Goal: Task Accomplishment & Management: Contribute content

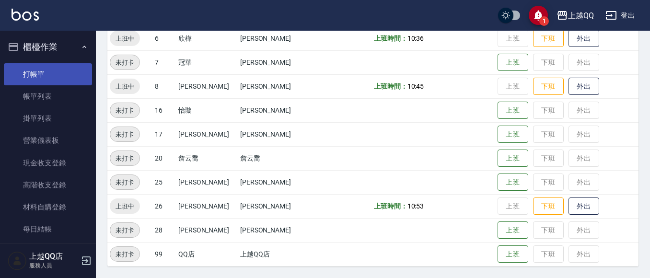
click at [51, 64] on link "打帳單" at bounding box center [48, 74] width 88 height 22
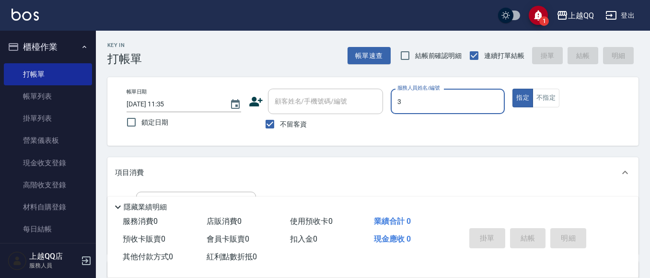
type input "3"
type button "true"
type input "佩怡-3"
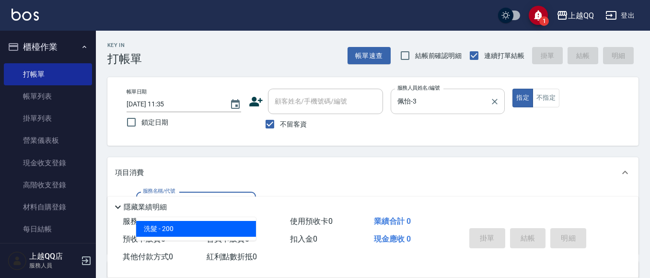
type input "洗髮(101)"
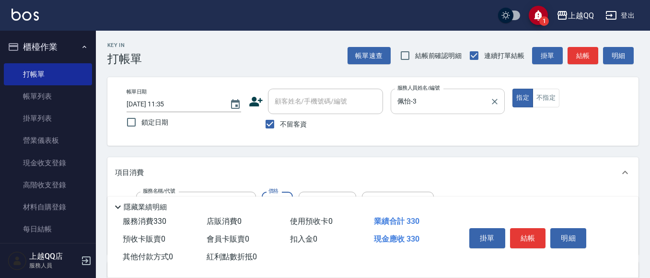
type input "330"
type input "佩怡-3"
click at [524, 239] on button "結帳" at bounding box center [528, 238] width 36 height 20
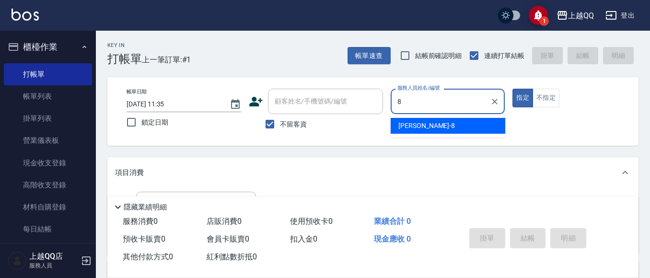
type input "[PERSON_NAME]-8"
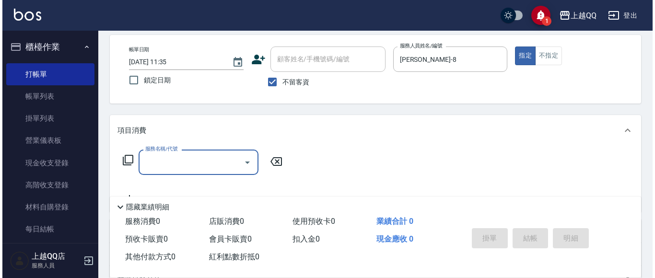
scroll to position [52, 0]
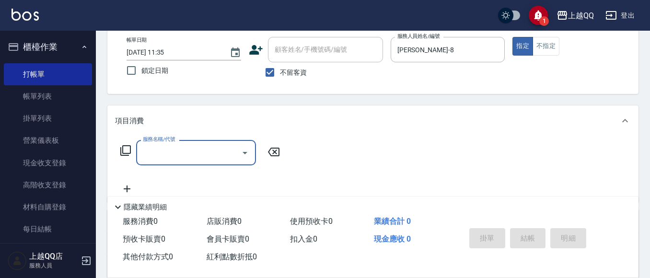
click at [125, 149] on icon at bounding box center [126, 151] width 12 height 12
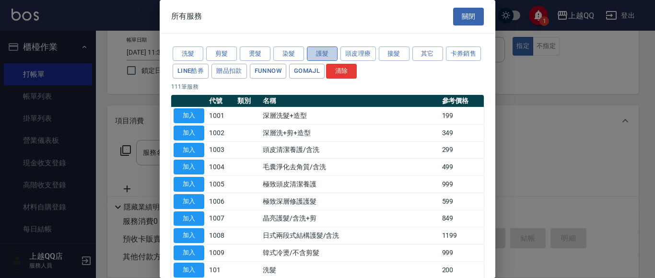
click at [336, 55] on button "護髮" at bounding box center [322, 53] width 31 height 15
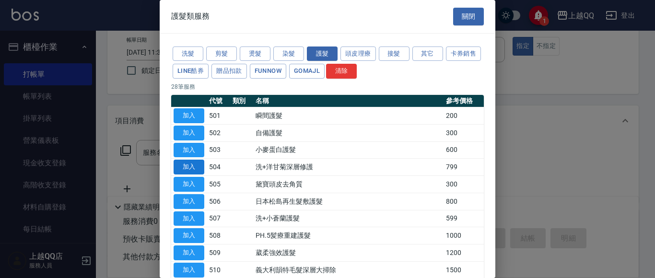
click at [184, 166] on button "加入" at bounding box center [188, 167] width 31 height 15
type input "洗+洋甘菊深層修護(504)"
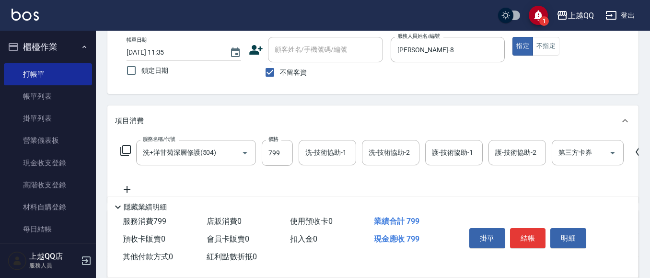
click at [124, 150] on icon at bounding box center [126, 151] width 12 height 12
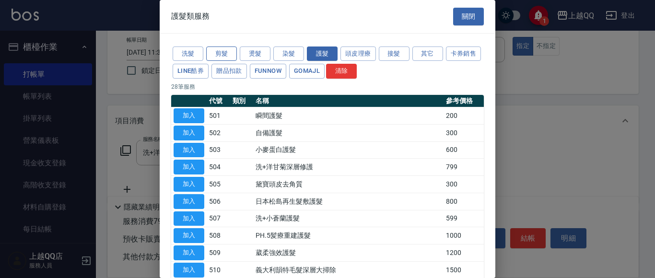
click at [227, 52] on button "剪髮" at bounding box center [221, 53] width 31 height 15
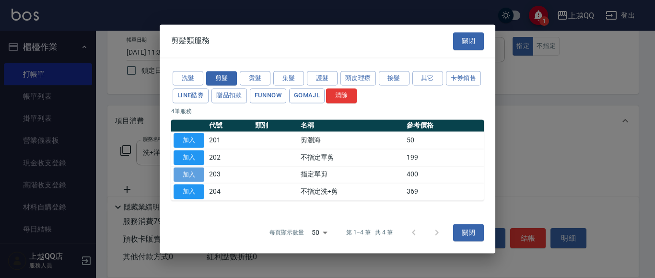
click at [181, 174] on button "加入" at bounding box center [188, 174] width 31 height 15
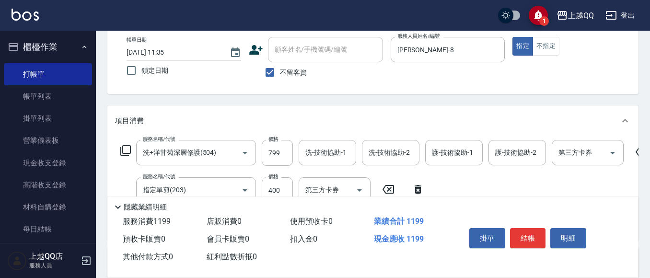
drag, startPoint x: 287, startPoint y: 188, endPoint x: 299, endPoint y: 196, distance: 15.5
click at [287, 188] on input "400" at bounding box center [277, 190] width 31 height 26
type input "300"
click at [322, 156] on input "洗-技術協助-1" at bounding box center [327, 152] width 49 height 17
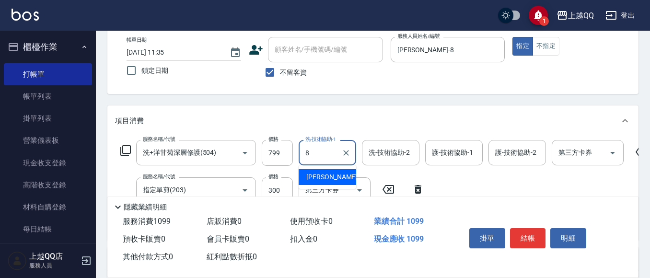
click at [344, 179] on div "[PERSON_NAME] -8" at bounding box center [328, 177] width 58 height 16
type input "[PERSON_NAME]-8"
click at [429, 158] on input "護-技術協助-1" at bounding box center [453, 152] width 49 height 17
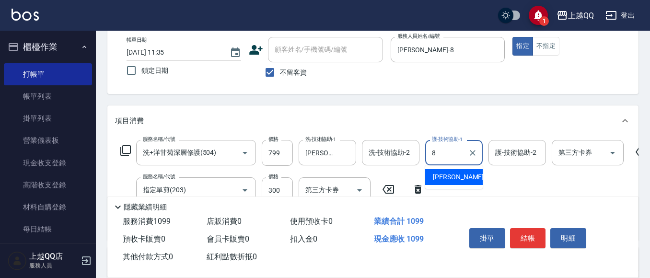
click at [449, 176] on span "[PERSON_NAME] -8" at bounding box center [461, 177] width 57 height 10
type input "[PERSON_NAME]-8"
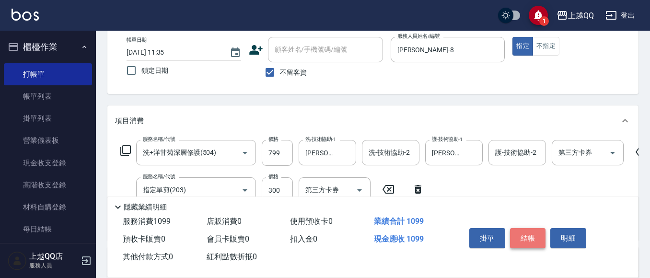
click at [530, 235] on button "結帳" at bounding box center [528, 238] width 36 height 20
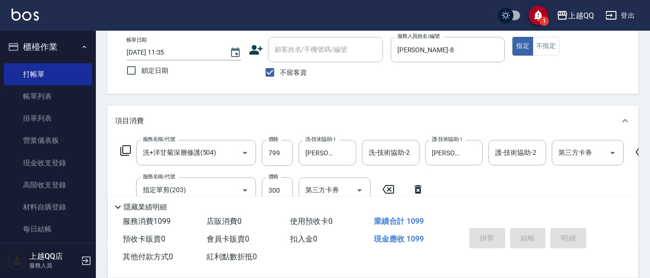
type input "[DATE] 12:10"
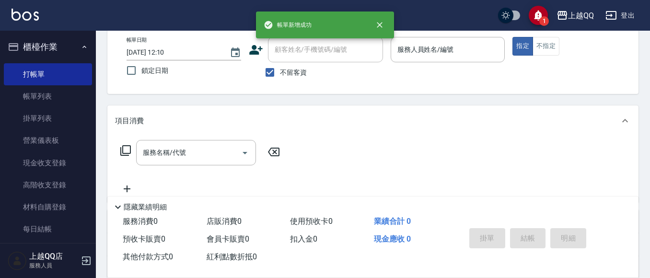
click at [129, 148] on icon at bounding box center [126, 151] width 12 height 12
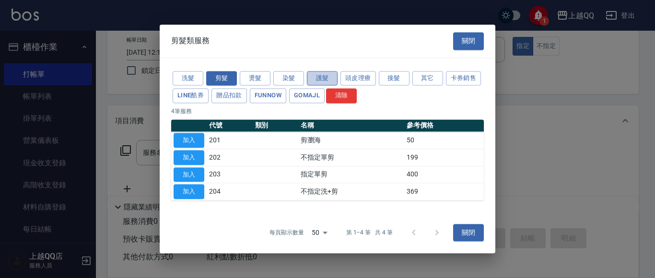
click at [319, 80] on button "護髮" at bounding box center [322, 78] width 31 height 15
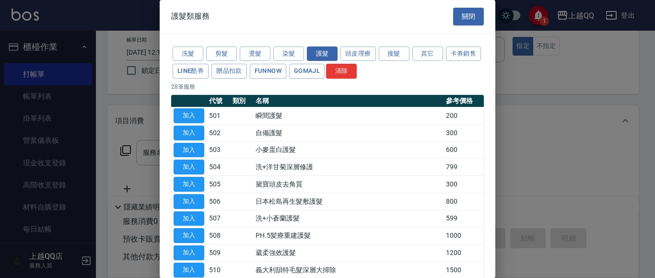
drag, startPoint x: 495, startPoint y: 95, endPoint x: 499, endPoint y: 128, distance: 33.3
click at [500, 128] on div at bounding box center [327, 139] width 655 height 278
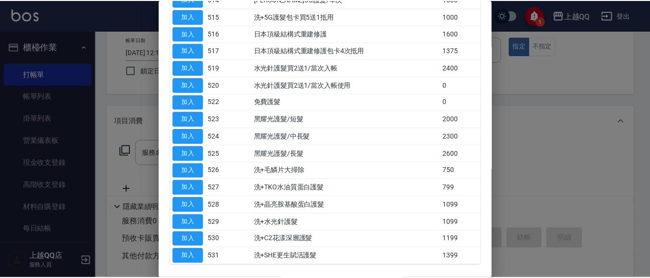
scroll to position [362, 0]
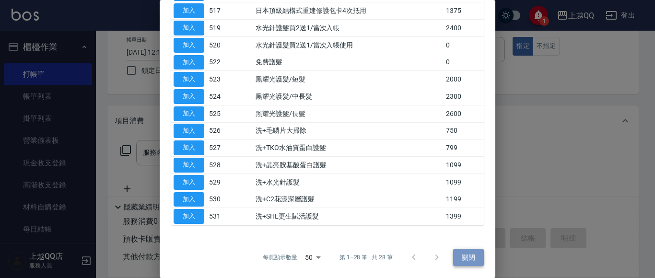
click at [463, 255] on button "關閉" at bounding box center [468, 258] width 31 height 18
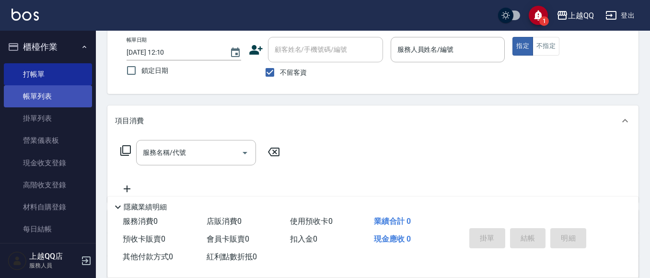
click at [47, 101] on link "帳單列表" at bounding box center [48, 96] width 88 height 22
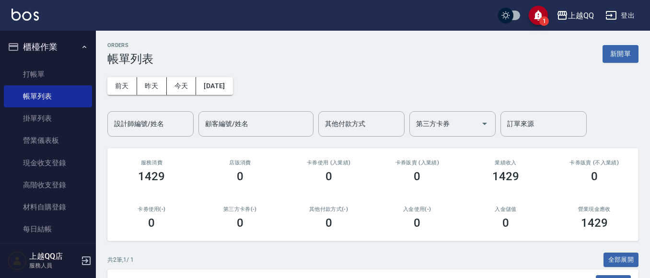
scroll to position [132, 0]
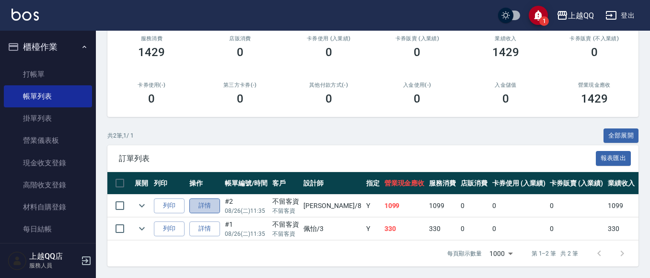
click at [196, 198] on link "詳情" at bounding box center [204, 205] width 31 height 15
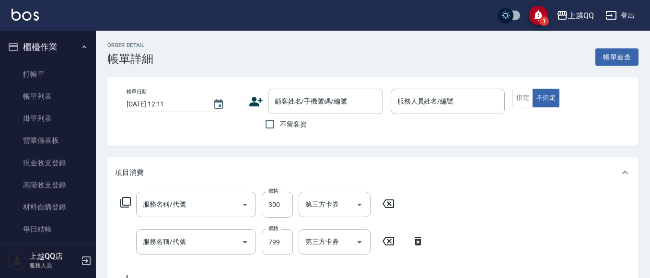
type input "[DATE] 11:35"
checkbox input "true"
type input "[PERSON_NAME]-8"
type input "指定單剪(203)"
type input "洗+洋甘菊深層修護(504)"
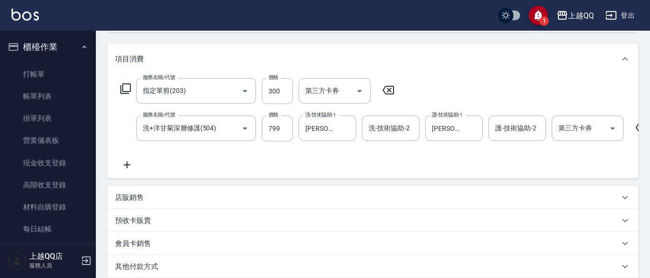
scroll to position [0, 52]
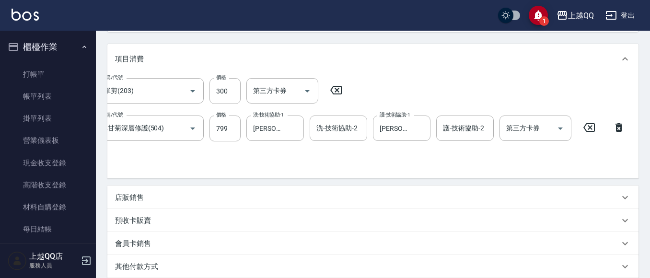
click at [617, 126] on icon at bounding box center [618, 127] width 7 height 9
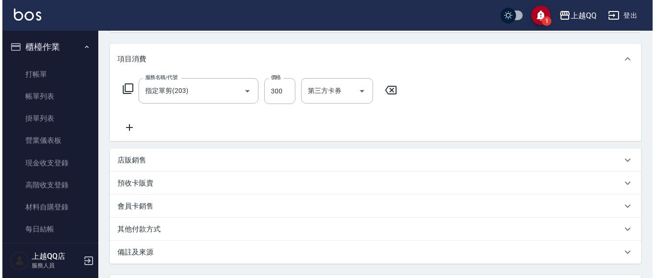
scroll to position [0, 0]
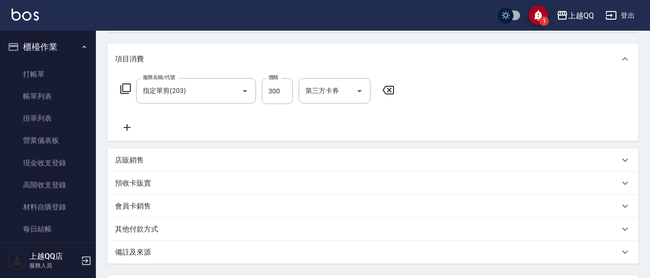
click at [122, 88] on icon at bounding box center [125, 88] width 11 height 11
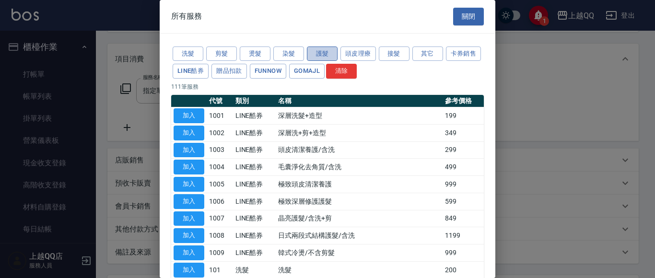
click at [308, 55] on button "護髮" at bounding box center [322, 53] width 31 height 15
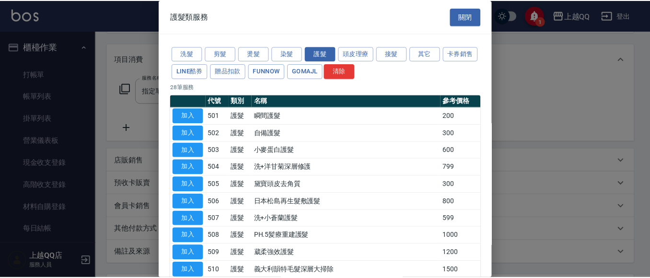
scroll to position [362, 0]
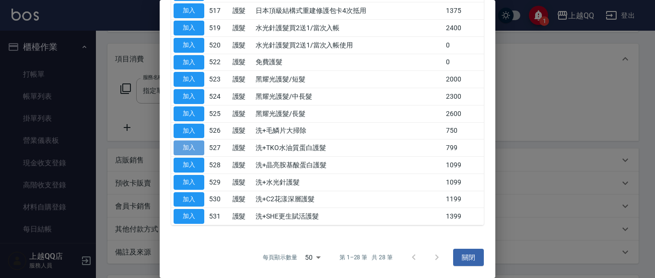
click at [186, 143] on button "加入" at bounding box center [188, 147] width 31 height 15
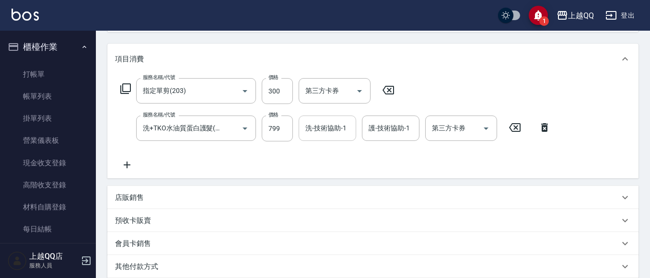
click at [322, 123] on div "洗-技術協助-1 洗-技術協助-1" at bounding box center [328, 127] width 58 height 25
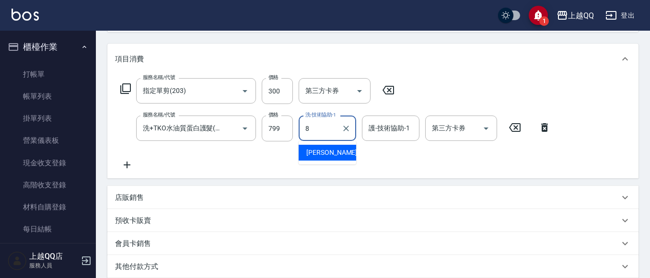
click at [349, 154] on div "[PERSON_NAME] -8" at bounding box center [328, 153] width 58 height 16
type input "[PERSON_NAME]-8"
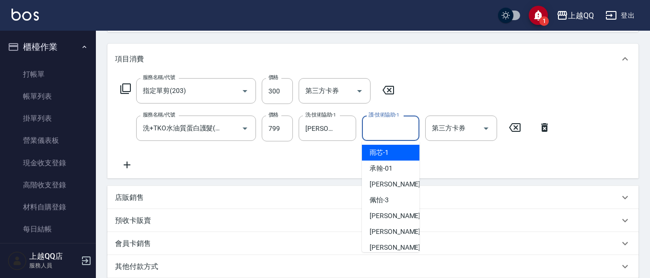
click at [398, 123] on div "護-技術協助-1 護-技術協助-1" at bounding box center [391, 127] width 58 height 25
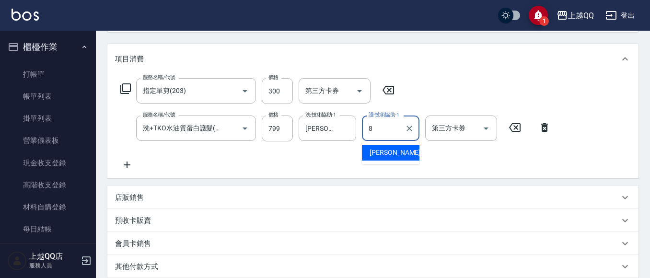
click at [392, 151] on div "[PERSON_NAME] -8" at bounding box center [391, 153] width 58 height 16
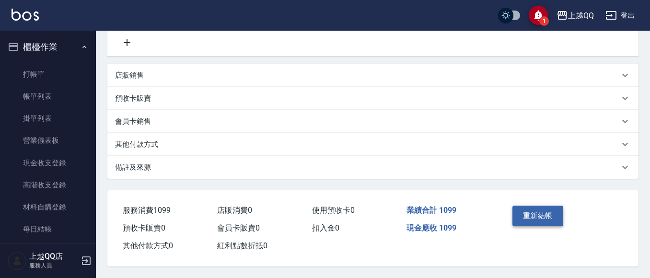
type input "[PERSON_NAME]-8"
click at [536, 209] on button "重新結帳" at bounding box center [537, 216] width 51 height 20
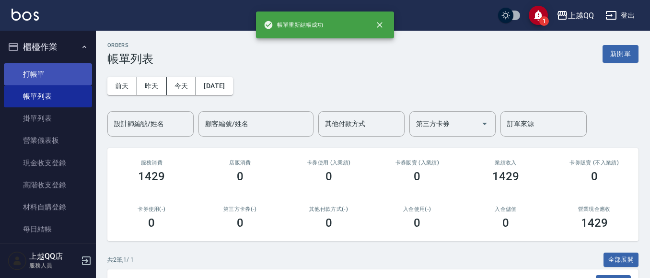
click at [41, 74] on link "打帳單" at bounding box center [48, 74] width 88 height 22
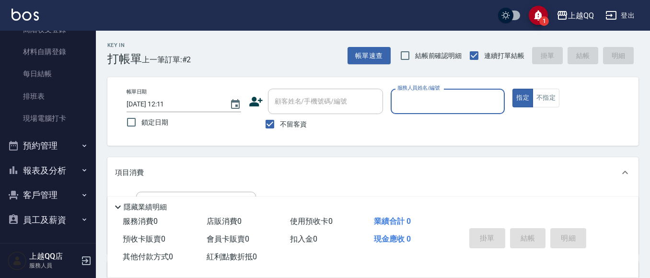
scroll to position [156, 0]
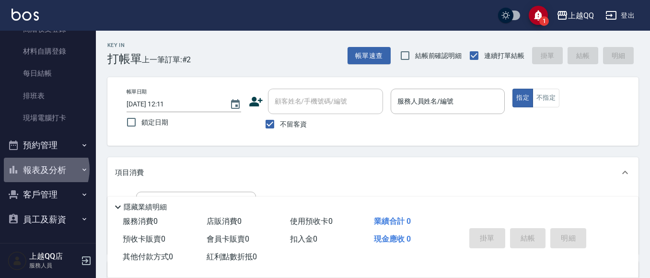
click at [41, 169] on button "報表及分析" at bounding box center [48, 170] width 88 height 25
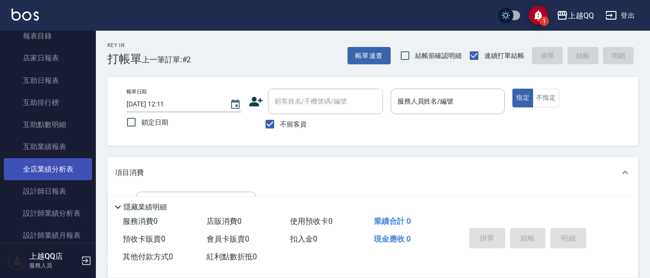
scroll to position [347, 0]
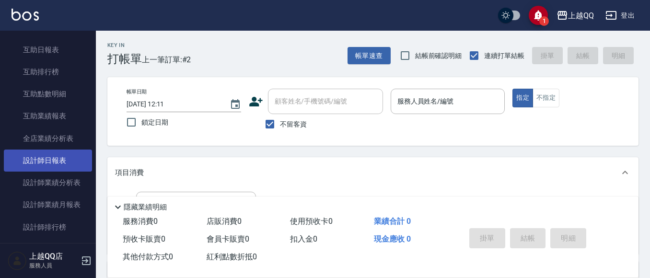
click at [64, 154] on link "設計師日報表" at bounding box center [48, 161] width 88 height 22
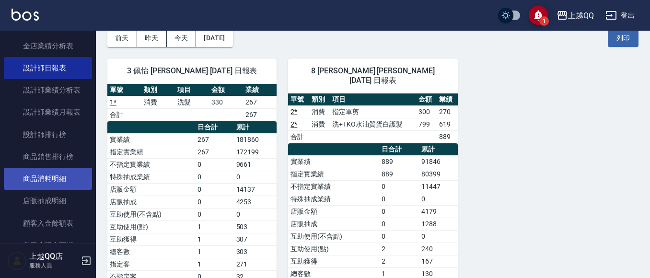
scroll to position [443, 0]
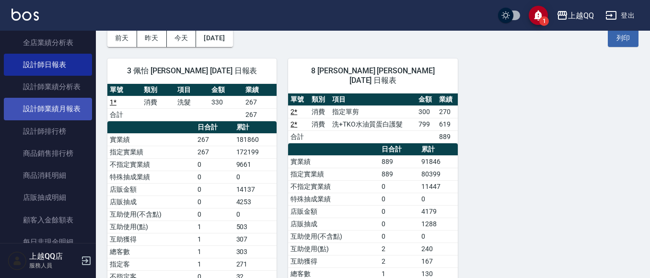
click at [77, 110] on link "設計師業績月報表" at bounding box center [48, 109] width 88 height 22
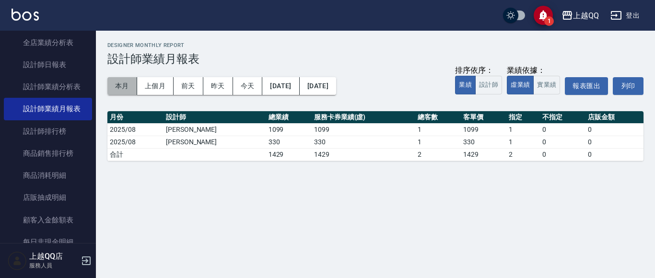
click at [133, 89] on button "本月" at bounding box center [122, 86] width 30 height 18
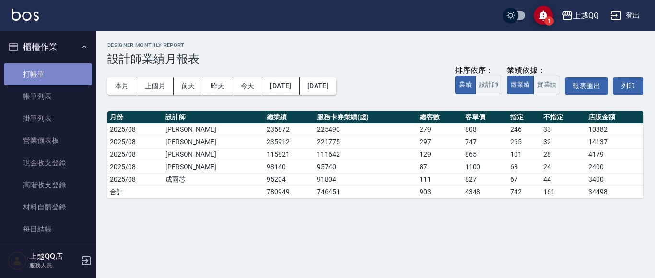
click at [50, 70] on link "打帳單" at bounding box center [48, 74] width 88 height 22
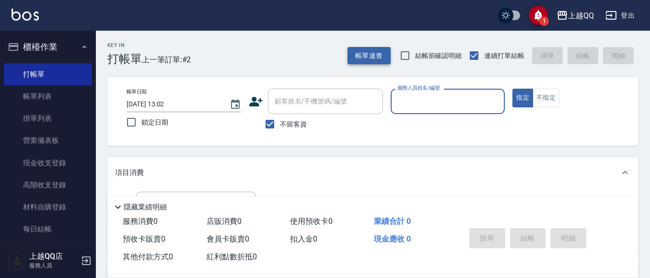
click at [356, 61] on button "帳單速查" at bounding box center [368, 56] width 43 height 18
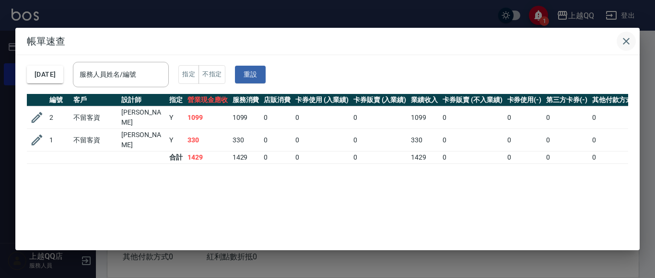
click at [623, 42] on icon "button" at bounding box center [626, 41] width 12 height 12
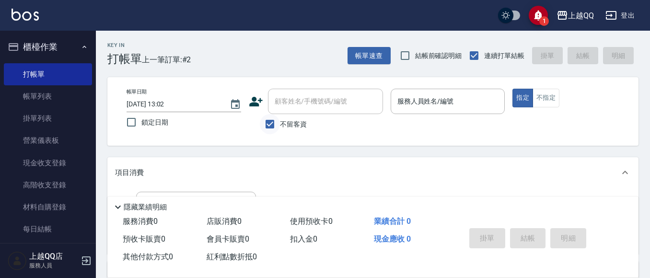
click at [273, 121] on input "不留客資" at bounding box center [270, 124] width 20 height 20
checkbox input "false"
click at [281, 104] on div "顧客姓名/手機號碼/編號 顧客姓名/手機號碼/編號" at bounding box center [325, 101] width 115 height 25
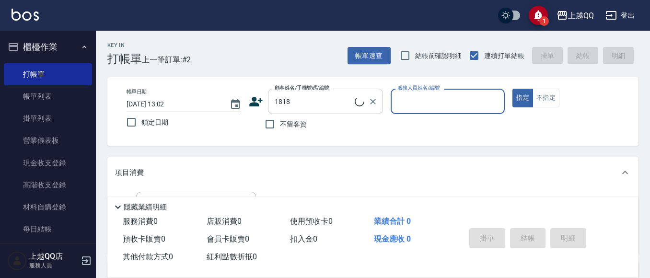
type input "[PERSON_NAME]/0932318968/1818"
type input "[PERSON_NAME]-8"
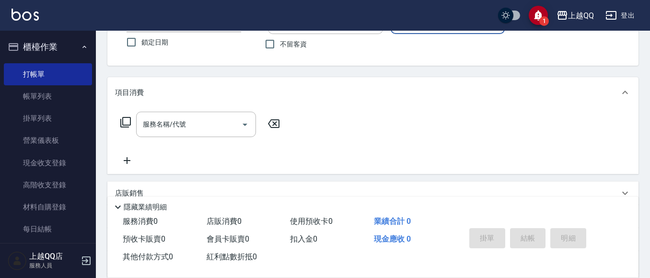
scroll to position [95, 0]
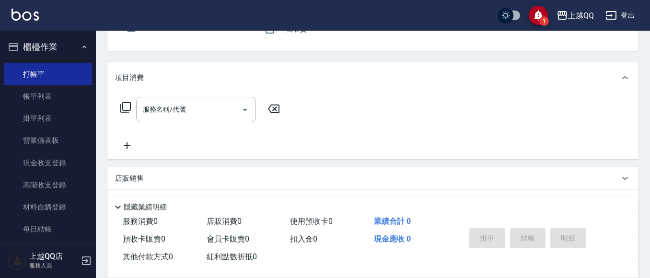
click at [121, 107] on icon at bounding box center [125, 107] width 11 height 11
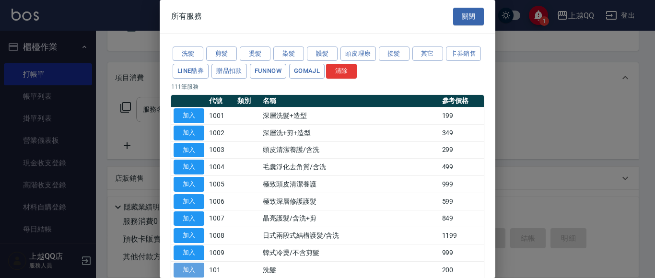
click at [187, 266] on button "加入" at bounding box center [188, 270] width 31 height 15
type input "洗髮(101)"
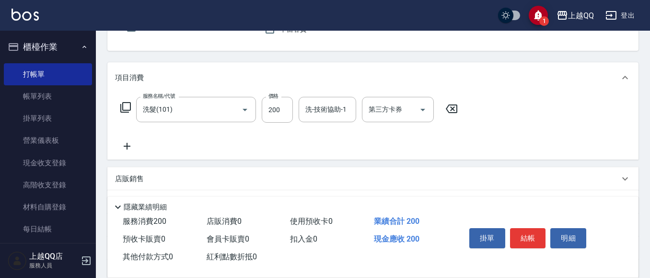
click at [127, 104] on icon at bounding box center [126, 108] width 12 height 12
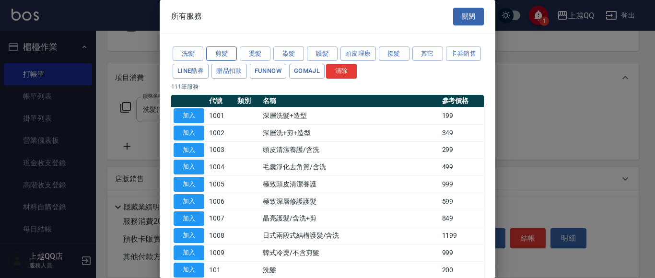
click at [218, 50] on button "剪髮" at bounding box center [221, 53] width 31 height 15
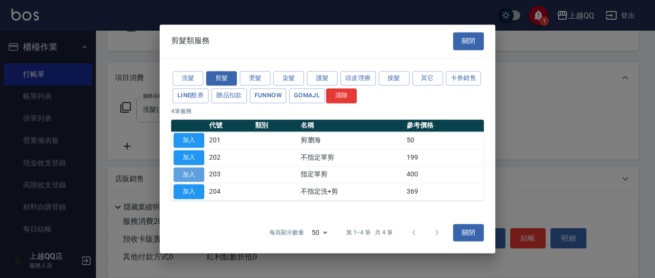
click at [193, 174] on button "加入" at bounding box center [188, 174] width 31 height 15
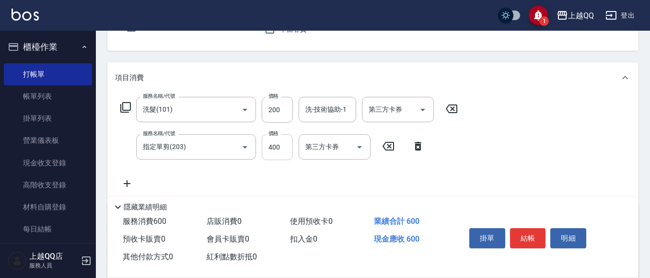
click at [283, 148] on input "400" at bounding box center [277, 147] width 31 height 26
type input "350"
click at [286, 110] on input "200" at bounding box center [277, 110] width 31 height 26
type input "250"
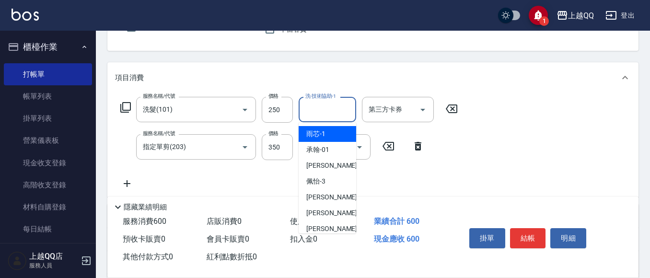
click at [306, 111] on input "洗-技術協助-1" at bounding box center [327, 109] width 49 height 17
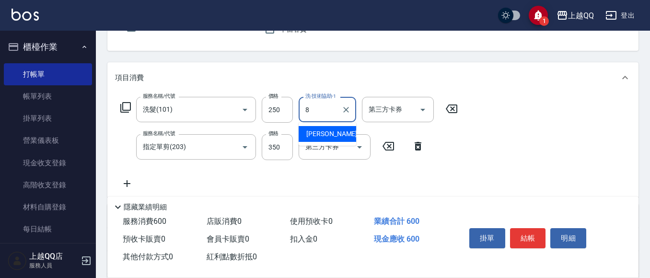
click at [317, 134] on span "[PERSON_NAME] -8" at bounding box center [334, 134] width 57 height 10
type input "[PERSON_NAME]-8"
click at [527, 234] on button "結帳" at bounding box center [528, 238] width 36 height 20
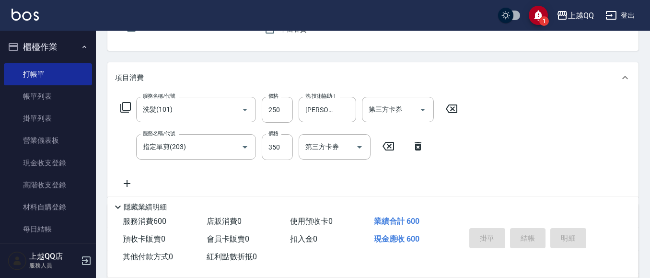
type input "[DATE] 13:23"
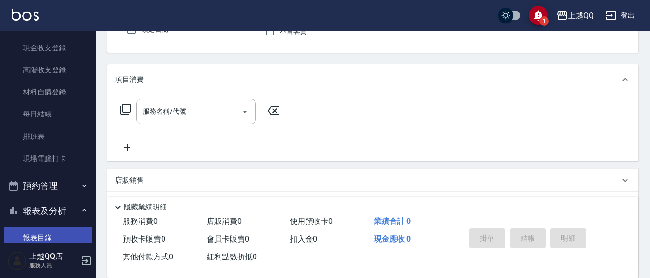
scroll to position [192, 0]
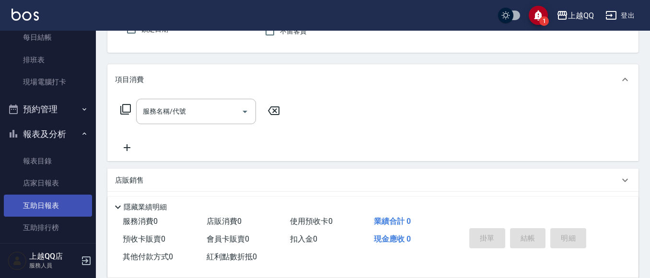
click at [55, 205] on link "互助日報表" at bounding box center [48, 206] width 88 height 22
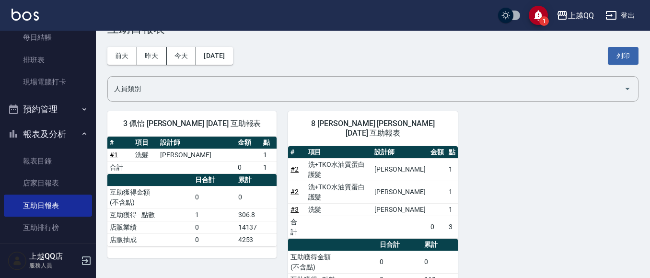
scroll to position [46, 0]
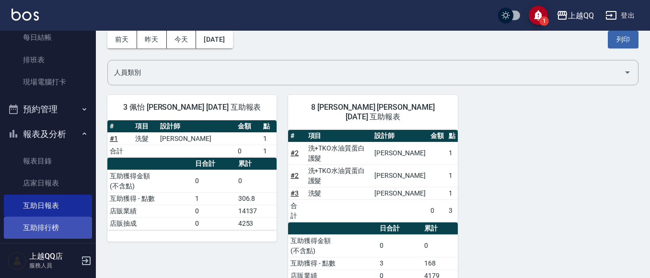
click at [69, 221] on link "互助排行榜" at bounding box center [48, 228] width 88 height 22
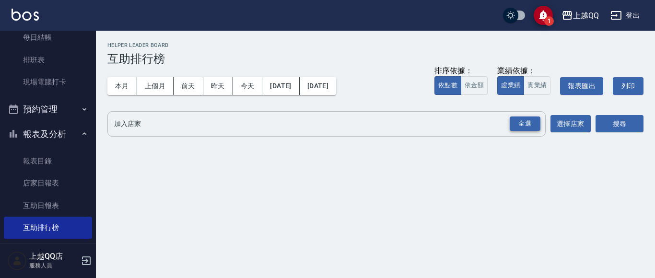
click at [521, 121] on div "全選" at bounding box center [524, 123] width 31 height 15
click at [525, 122] on div "全選" at bounding box center [524, 124] width 31 height 15
click at [624, 118] on button "搜尋" at bounding box center [619, 124] width 48 height 18
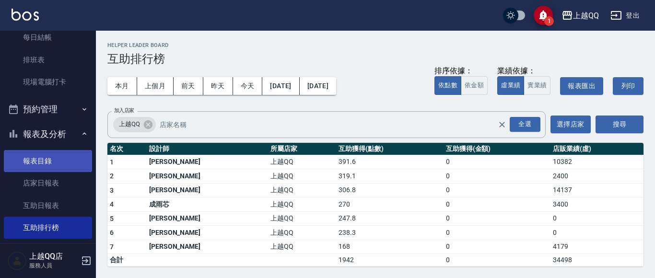
click at [67, 162] on link "報表目錄" at bounding box center [48, 161] width 88 height 22
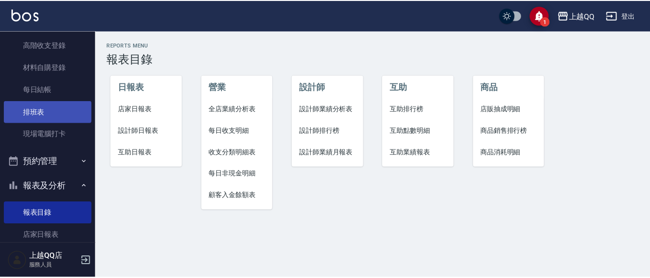
scroll to position [96, 0]
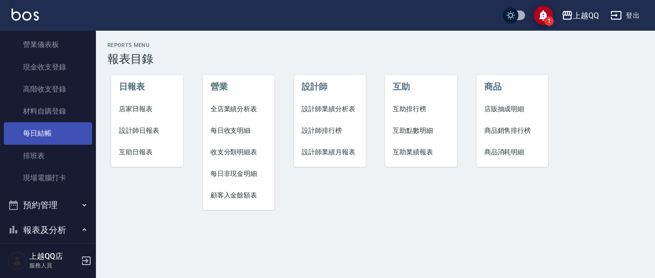
click at [45, 132] on link "每日結帳" at bounding box center [48, 133] width 88 height 22
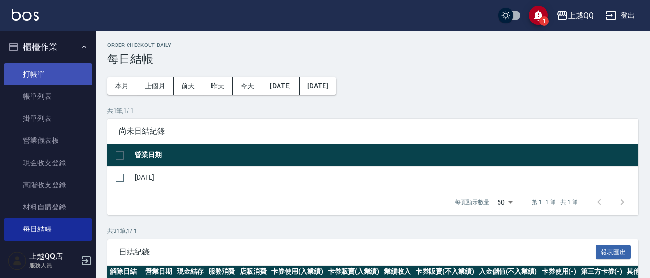
click at [56, 75] on link "打帳單" at bounding box center [48, 74] width 88 height 22
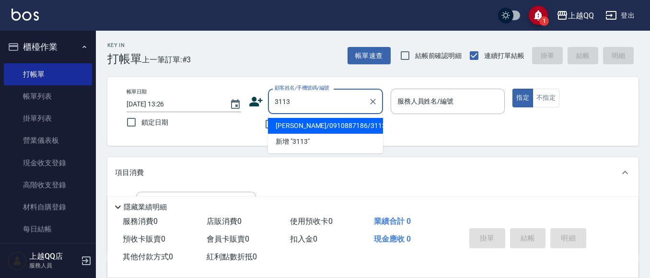
click at [512, 89] on button "指定" at bounding box center [522, 98] width 21 height 19
type input "[PERSON_NAME]/0910887186/3113"
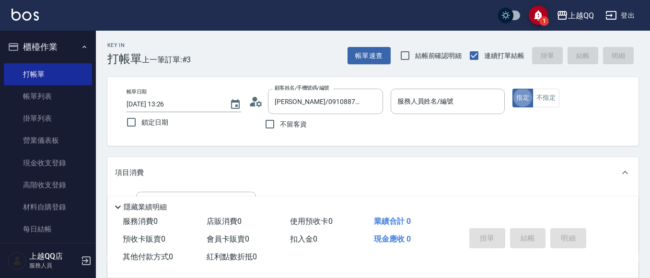
type button "true"
type input "佩怡-3"
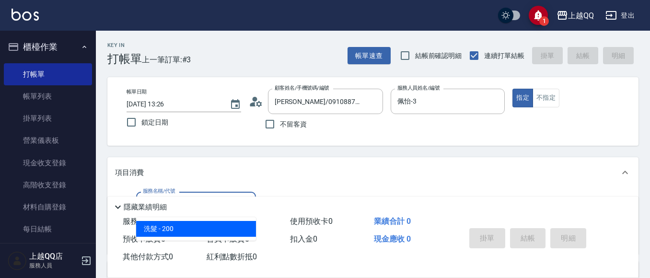
type input "洗髮(101)"
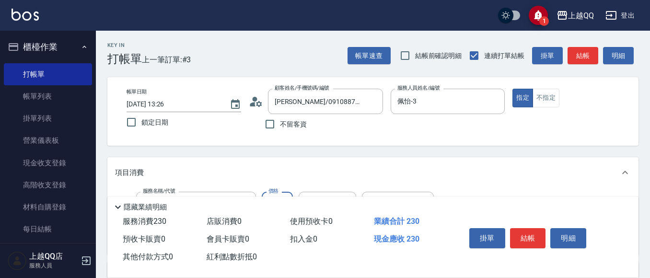
type input "230"
type input "佩怡-3"
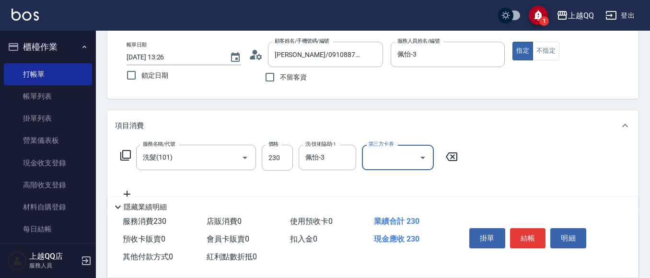
scroll to position [96, 0]
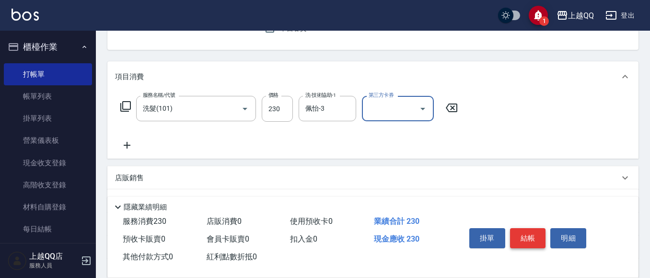
click at [531, 229] on button "結帳" at bounding box center [528, 238] width 36 height 20
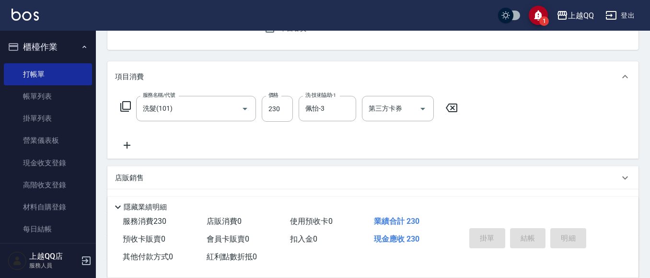
type input "[DATE] 13:37"
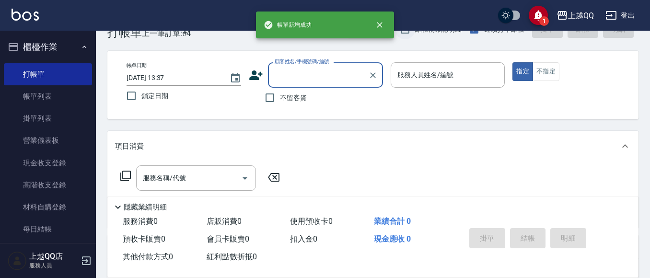
scroll to position [0, 0]
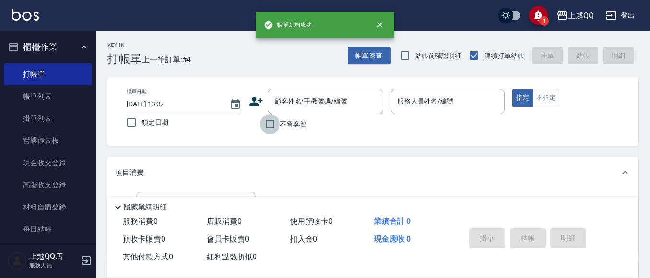
click at [271, 128] on input "不留客資" at bounding box center [270, 124] width 20 height 20
checkbox input "true"
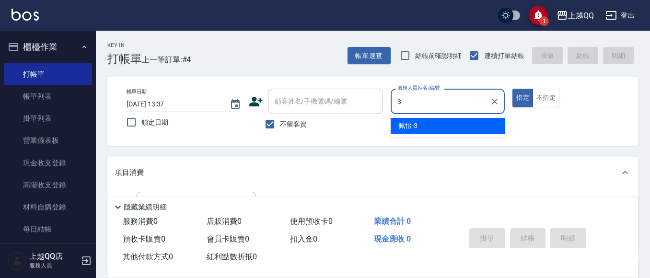
type input "佩怡-3"
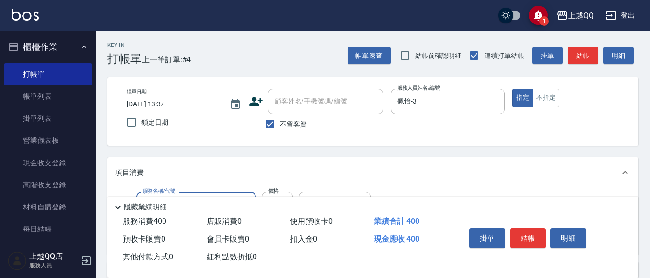
type input "指定單剪(203)"
click at [380, 57] on button "帳單速查" at bounding box center [368, 56] width 43 height 18
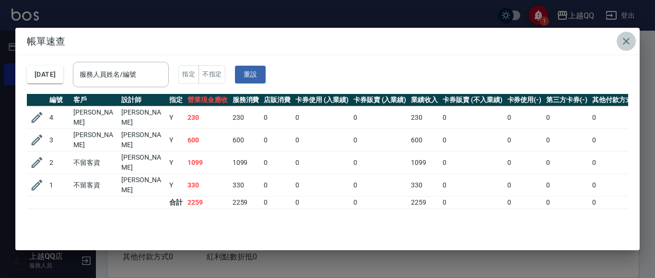
click at [629, 40] on icon "button" at bounding box center [626, 41] width 12 height 12
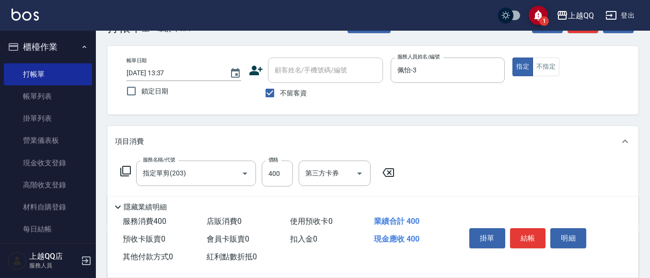
scroll to position [48, 0]
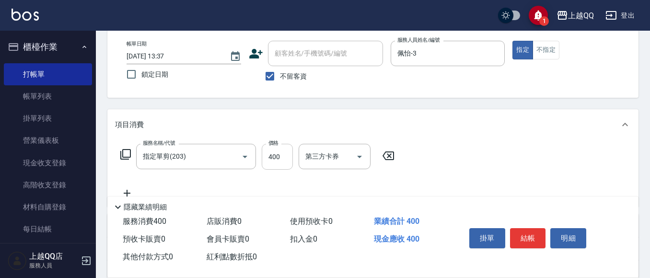
drag, startPoint x: 281, startPoint y: 159, endPoint x: 288, endPoint y: 158, distance: 6.4
click at [281, 159] on input "400" at bounding box center [277, 157] width 31 height 26
type input "350"
click at [539, 235] on button "結帳" at bounding box center [528, 238] width 36 height 20
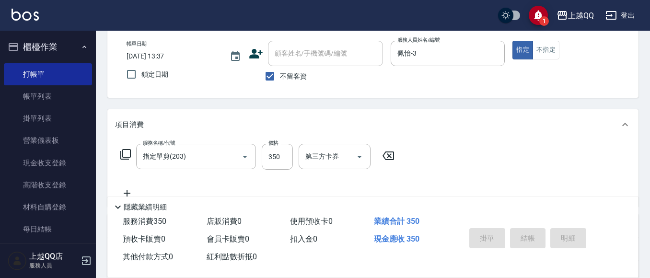
type input "[DATE] 13:38"
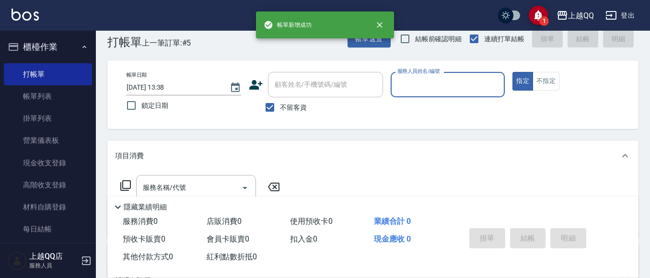
scroll to position [0, 0]
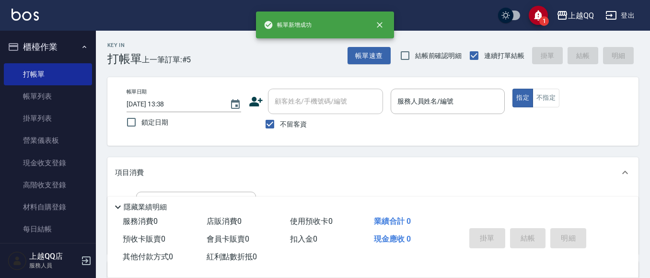
click at [363, 43] on div "Key In 打帳單 上一筆訂單:#5 帳單速查 結帳前確認明細 連續打單結帳 掛單 結帳 明細" at bounding box center [367, 48] width 542 height 35
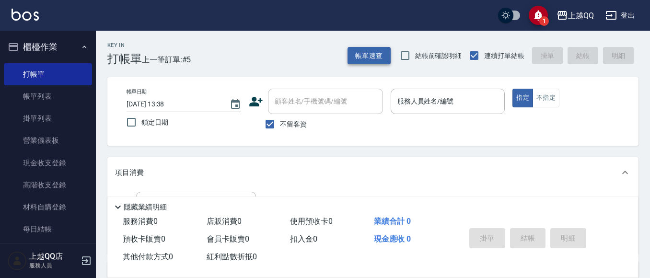
click at [365, 49] on button "帳單速查" at bounding box center [368, 56] width 43 height 18
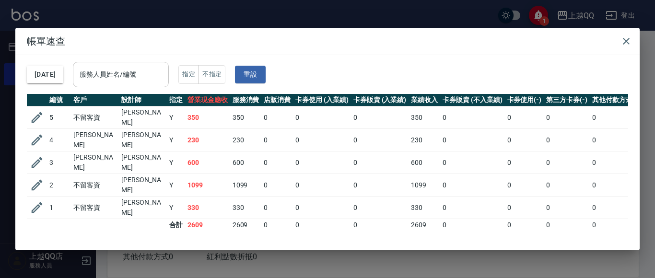
click at [130, 74] on input "服務人員姓名/編號" at bounding box center [120, 74] width 87 height 17
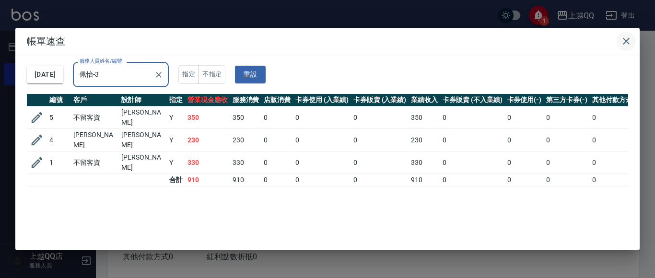
type input "佩怡-3"
click at [626, 40] on icon "button" at bounding box center [626, 41] width 12 height 12
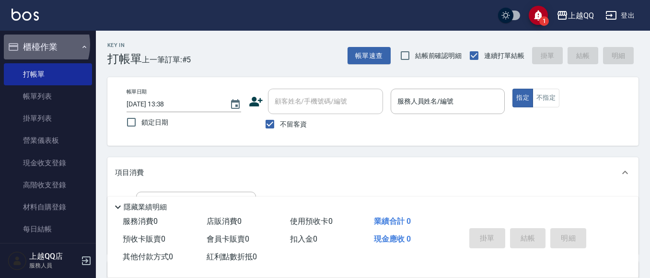
click at [35, 45] on button "櫃檯作業" at bounding box center [48, 47] width 88 height 25
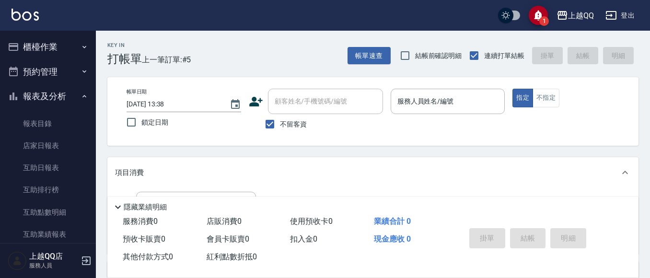
scroll to position [58, 0]
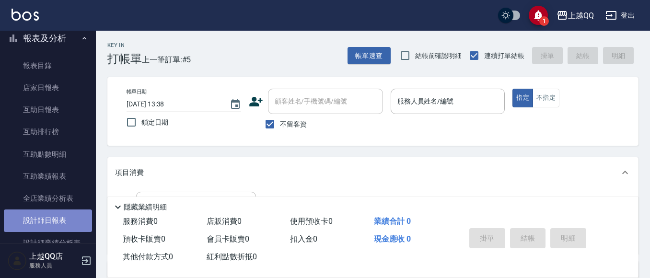
click at [57, 216] on link "設計師日報表" at bounding box center [48, 220] width 88 height 22
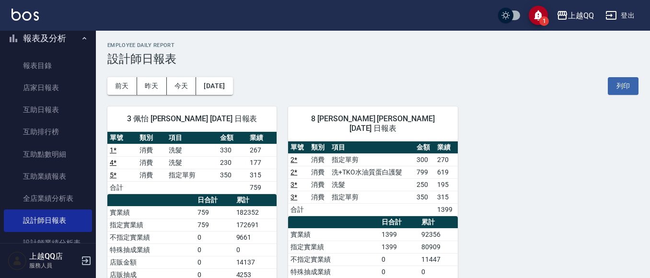
click at [36, 39] on button "報表及分析" at bounding box center [48, 38] width 88 height 25
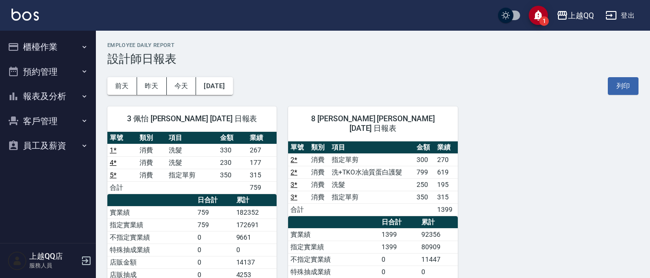
click at [39, 52] on button "櫃檯作業" at bounding box center [48, 47] width 88 height 25
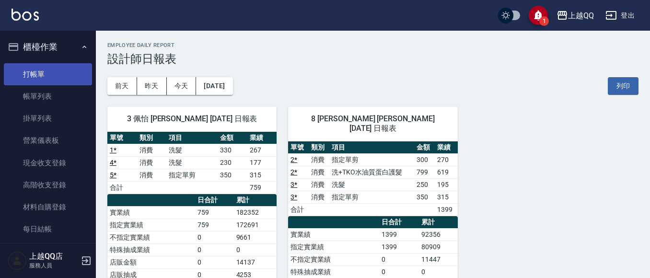
click at [39, 70] on link "打帳單" at bounding box center [48, 74] width 88 height 22
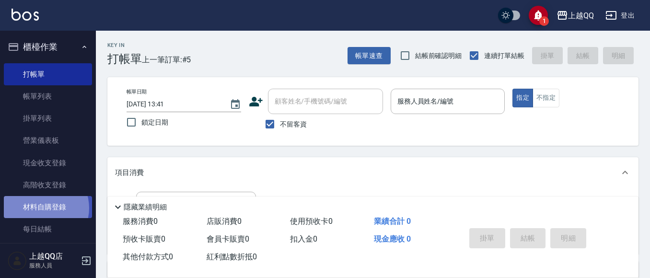
click at [42, 208] on link "材料自購登錄" at bounding box center [48, 207] width 88 height 22
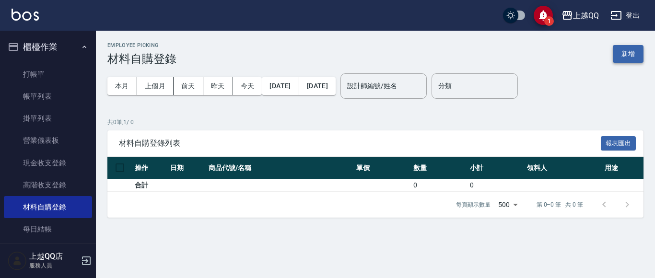
click at [634, 53] on button "新增" at bounding box center [627, 54] width 31 height 18
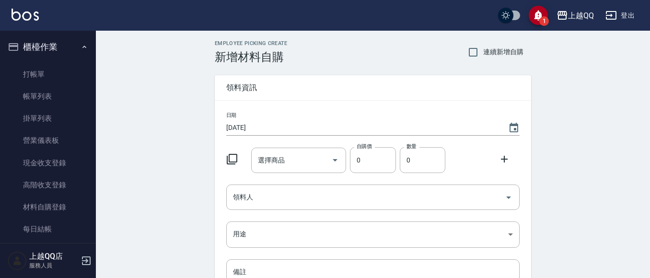
click at [234, 156] on icon at bounding box center [232, 159] width 12 height 12
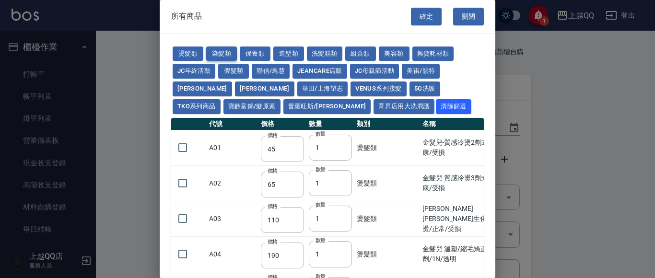
click at [224, 57] on button "染髮類" at bounding box center [221, 53] width 31 height 15
type input "100"
type input "120"
type input "70"
type input "63"
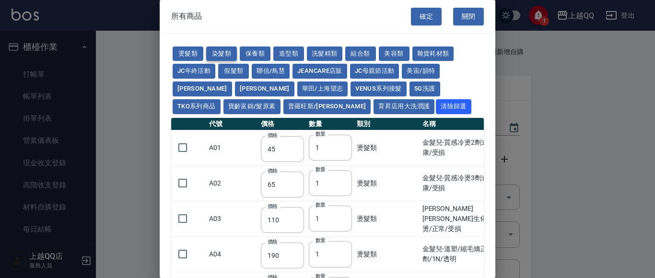
type input "105"
type input "420"
type input "110"
type input "90"
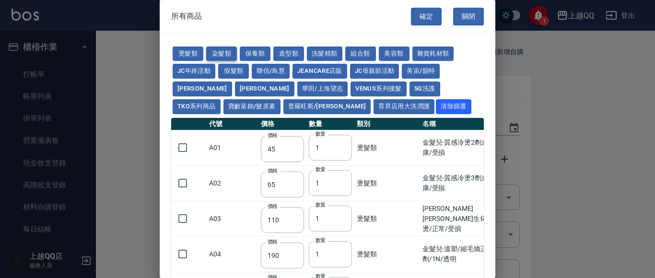
type input "120"
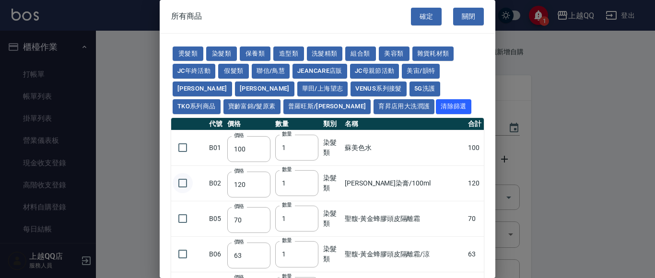
click at [185, 183] on input "checkbox" at bounding box center [183, 183] width 20 height 20
checkbox input "true"
drag, startPoint x: 284, startPoint y: 183, endPoint x: 296, endPoint y: 184, distance: 11.7
click at [296, 184] on input "1" at bounding box center [296, 183] width 43 height 26
type input "39"
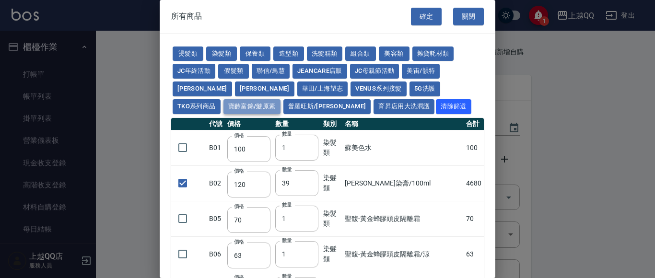
click at [280, 99] on button "寶齡富錦/髮原素" at bounding box center [251, 106] width 57 height 15
type input "319"
checkbox input "false"
type input "254"
type input "1"
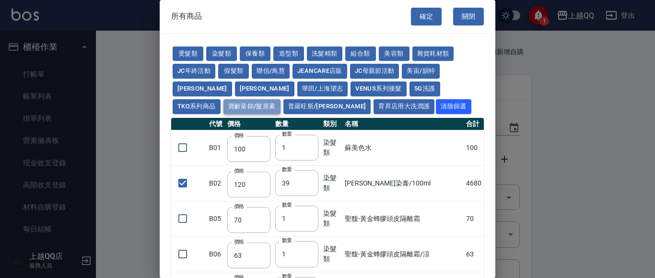
type input "1099"
type input "640"
type input "481"
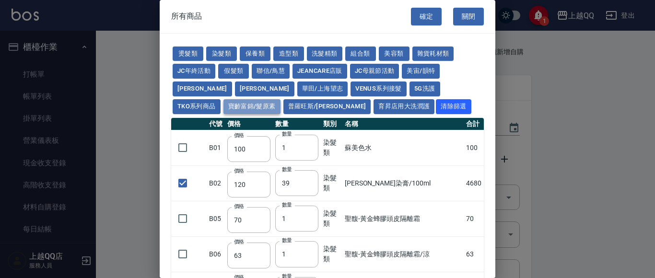
type input "481"
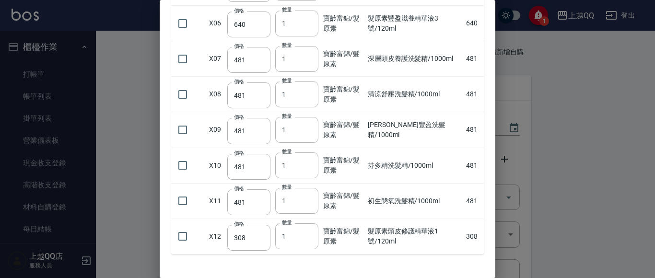
scroll to position [302, 0]
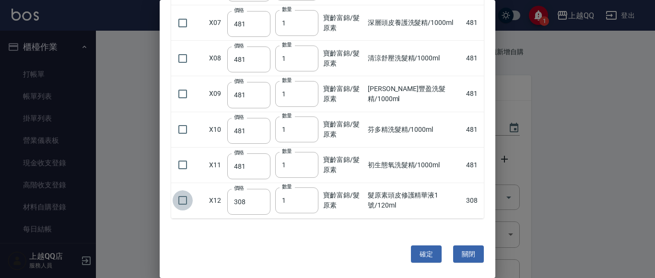
click at [179, 201] on input "checkbox" at bounding box center [183, 200] width 20 height 20
checkbox input "true"
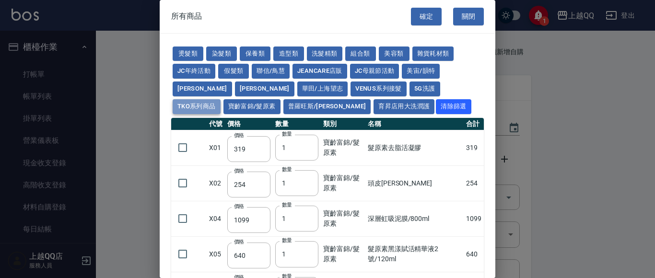
click at [220, 99] on button "TKO系列商品" at bounding box center [197, 106] width 48 height 15
type input "407"
type input "420"
type input "1300"
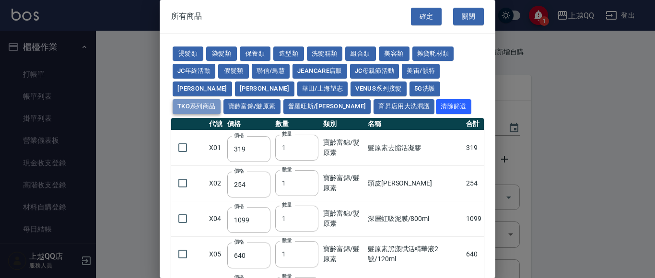
type input "50"
type input "500"
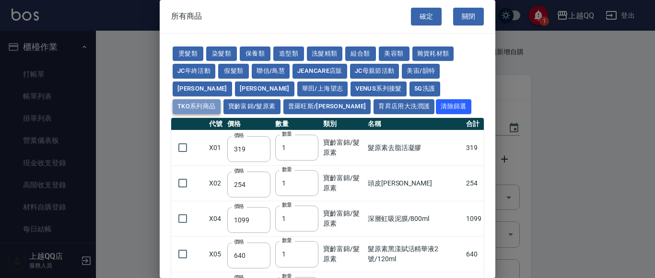
type input "500"
checkbox input "false"
type input "500"
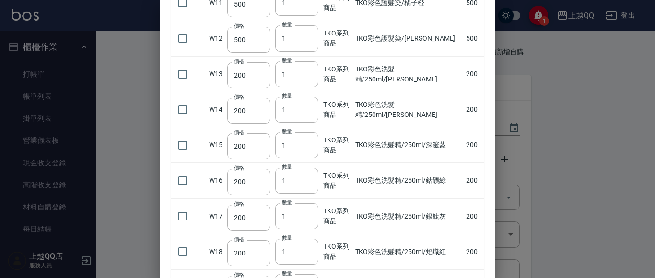
scroll to position [502, 0]
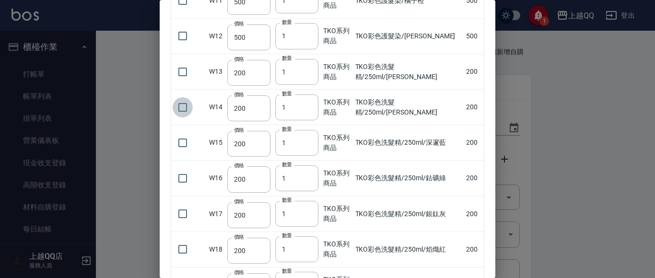
click at [181, 107] on input "checkbox" at bounding box center [183, 107] width 20 height 20
checkbox input "true"
click at [182, 244] on input "checkbox" at bounding box center [183, 249] width 20 height 20
checkbox input "true"
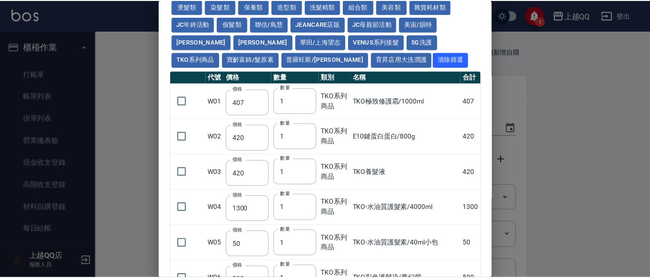
scroll to position [0, 0]
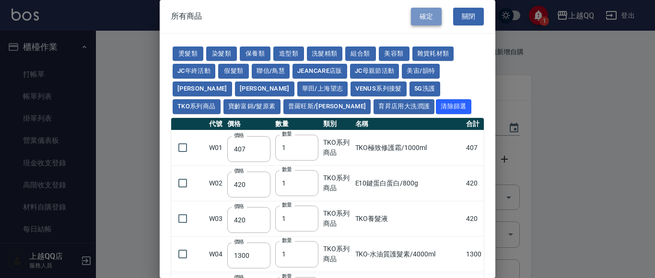
click at [424, 18] on button "確定" at bounding box center [426, 17] width 31 height 18
type input "[PERSON_NAME]染膏/100ml"
type input "120"
type input "39"
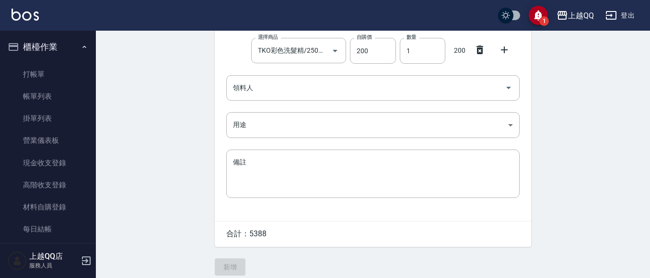
scroll to position [230, 0]
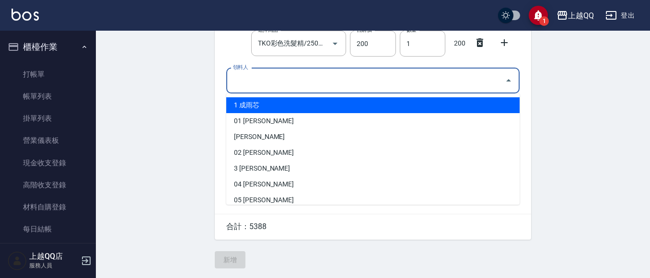
click at [268, 81] on input "領料人" at bounding box center [365, 80] width 270 height 17
click at [269, 100] on li "1 成雨芯" at bounding box center [372, 105] width 293 height 16
type input "成雨芯"
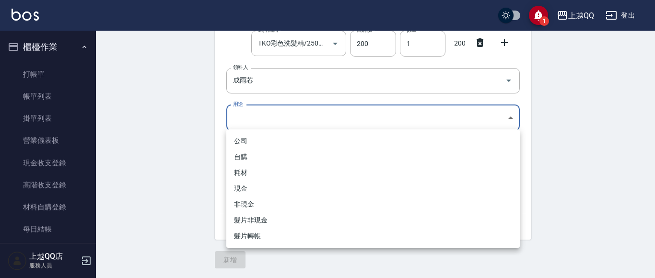
click at [265, 112] on body "1 上越QQ 登出 櫃檯作業 打帳單 帳單列表 掛單列表 營業儀表板 現金收支登錄 高階收支登錄 材料自購登錄 每日結帳 排班表 現場電腦打卡 預約管理 預約…" at bounding box center [327, 24] width 655 height 507
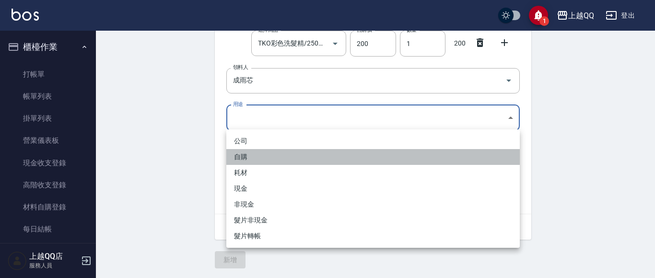
click at [250, 156] on li "自購" at bounding box center [372, 157] width 293 height 16
type input "自購"
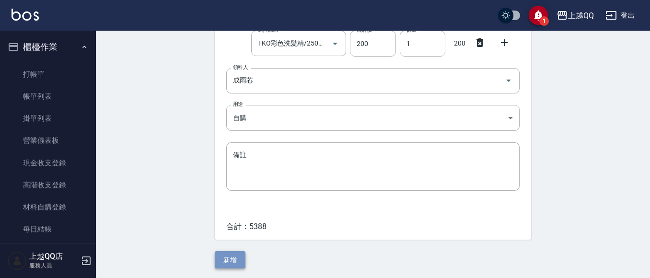
click at [230, 259] on button "新增" at bounding box center [230, 260] width 31 height 18
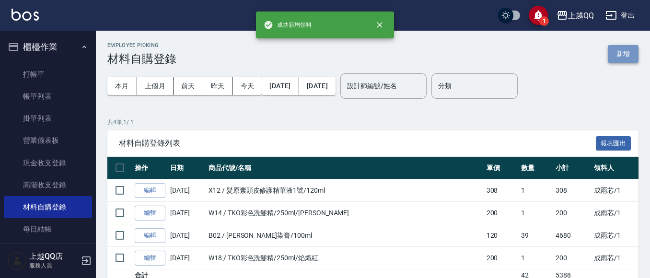
click at [620, 52] on button "新增" at bounding box center [623, 54] width 31 height 18
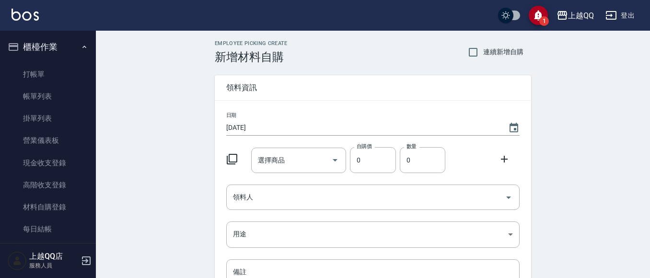
click at [233, 159] on icon at bounding box center [232, 159] width 12 height 12
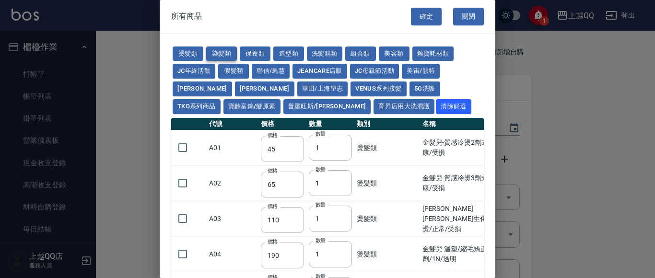
click at [222, 53] on button "染髮類" at bounding box center [221, 53] width 31 height 15
type input "100"
type input "120"
type input "70"
type input "63"
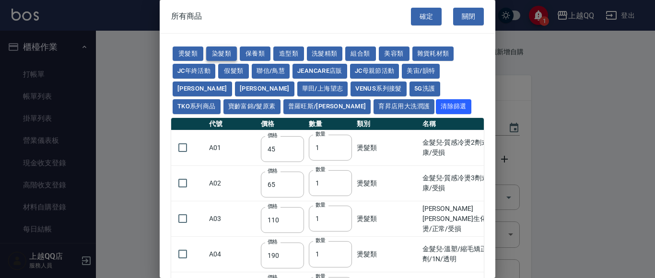
type input "105"
type input "420"
type input "110"
type input "90"
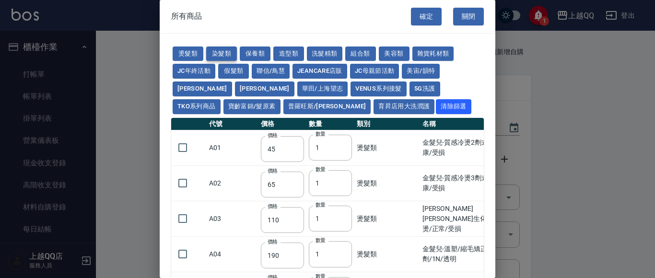
type input "120"
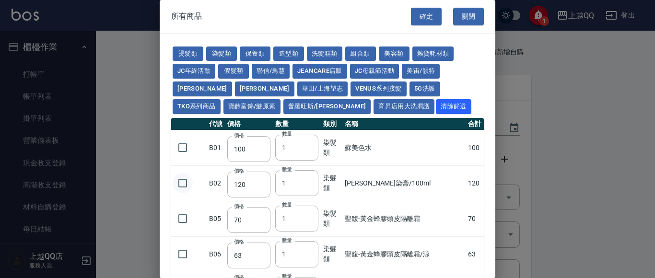
click at [184, 183] on input "checkbox" at bounding box center [183, 183] width 20 height 20
checkbox input "true"
drag, startPoint x: 281, startPoint y: 183, endPoint x: 294, endPoint y: 186, distance: 13.0
click at [294, 186] on input "1" at bounding box center [296, 183] width 43 height 26
type input "28"
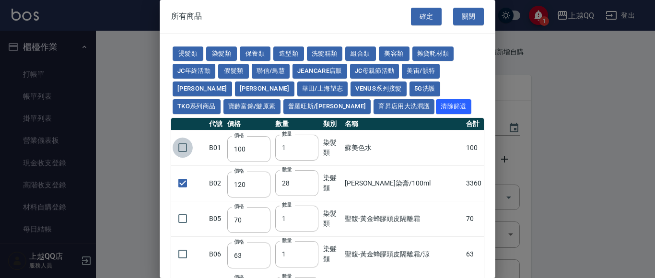
click at [177, 150] on input "checkbox" at bounding box center [183, 148] width 20 height 20
checkbox input "true"
drag, startPoint x: 277, startPoint y: 146, endPoint x: 308, endPoint y: 151, distance: 31.2
click at [308, 151] on input "1" at bounding box center [296, 148] width 43 height 26
type input "3"
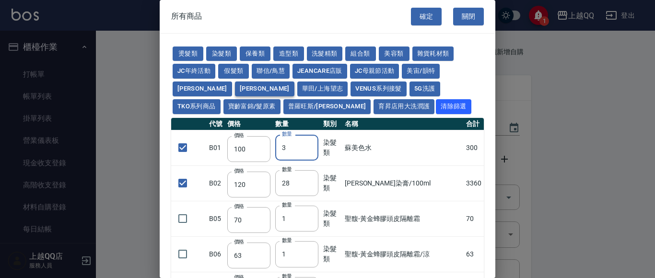
click at [235, 86] on button "[PERSON_NAME]" at bounding box center [264, 88] width 59 height 15
checkbox input "false"
type input "221"
type input "1"
checkbox input "false"
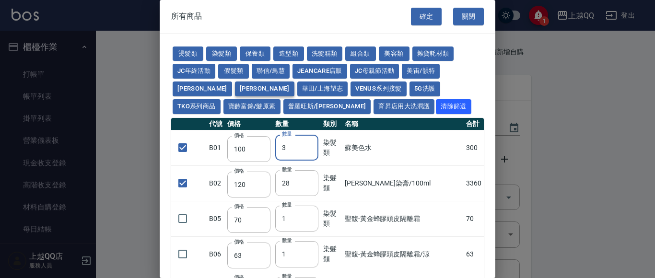
type input "650"
type input "1"
type input "360"
type input "455"
type input "309"
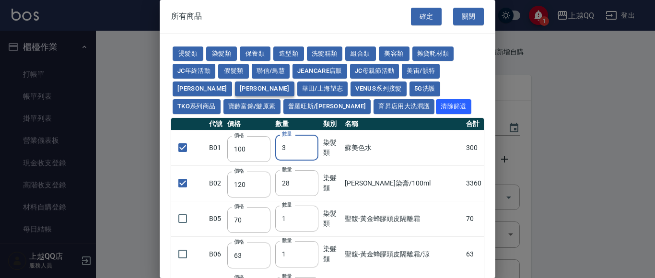
type input "416"
type input "273"
type input "195"
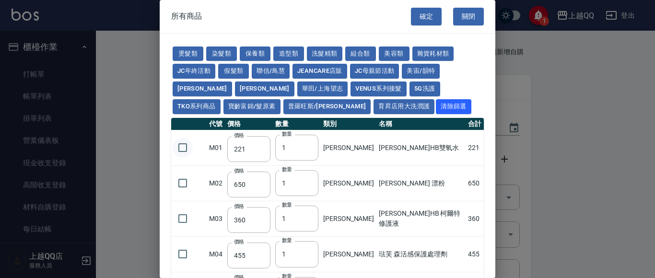
click at [184, 147] on input "checkbox" at bounding box center [183, 148] width 20 height 20
click at [245, 55] on button "保養類" at bounding box center [255, 53] width 31 height 15
checkbox input "false"
type input "60"
type input "65"
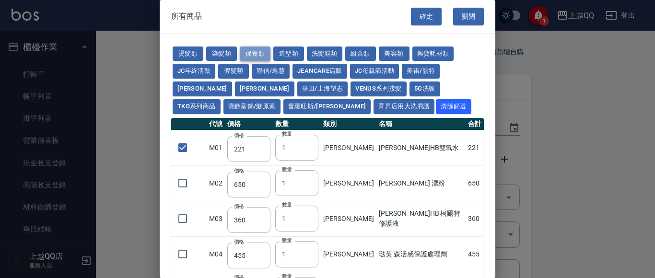
type input "100"
type input "1170"
type input "1300"
type input "700"
type input "1260"
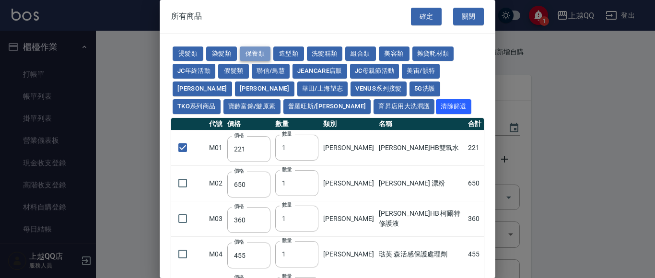
type input "1300"
type input "630"
type input "210"
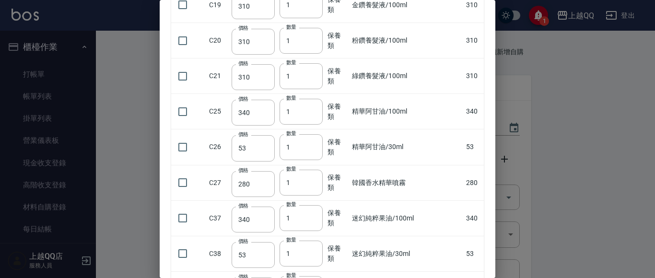
scroll to position [806, 0]
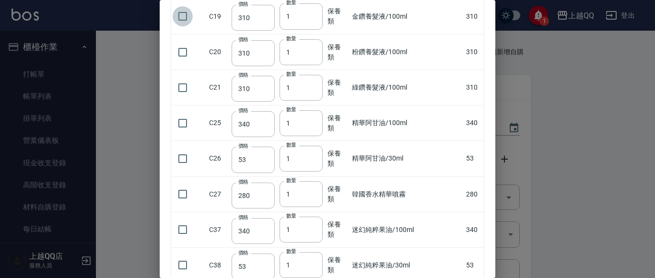
click at [182, 17] on input "checkbox" at bounding box center [183, 16] width 20 height 20
checkbox input "true"
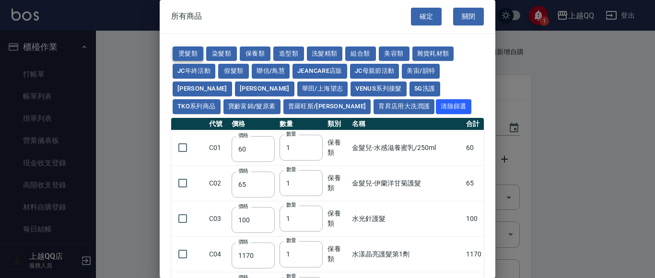
click at [189, 50] on button "燙髮類" at bounding box center [188, 53] width 31 height 15
type input "45"
type input "110"
type input "190"
type input "200"
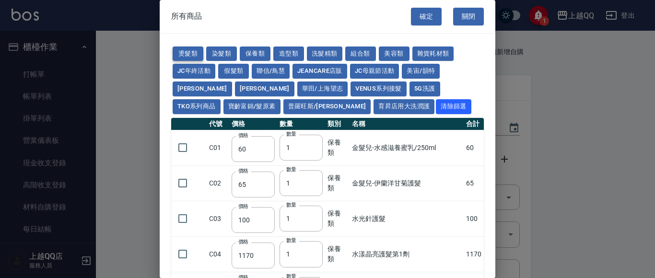
type input "200"
type input "190"
type input "160"
type input "170"
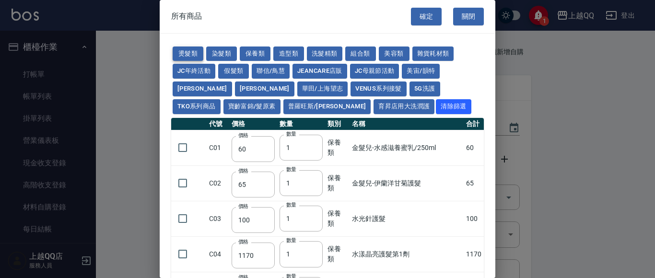
type input "270"
type input "225"
type input "130"
type input "280"
type input "220"
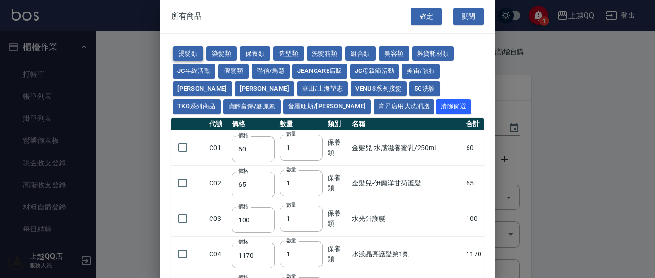
type input "250"
type input "135"
type input "300"
type input "160"
checkbox input "false"
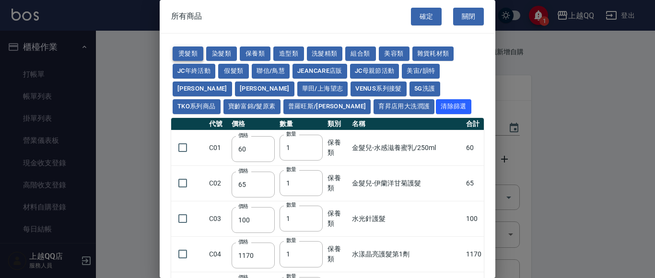
type input "150"
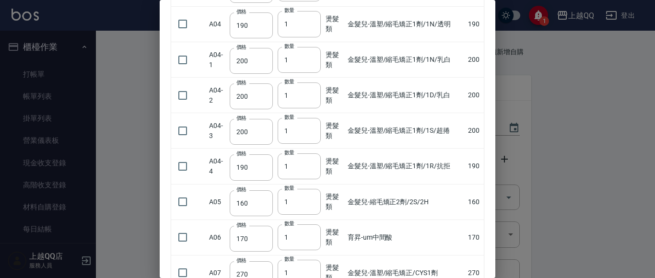
scroll to position [219, 0]
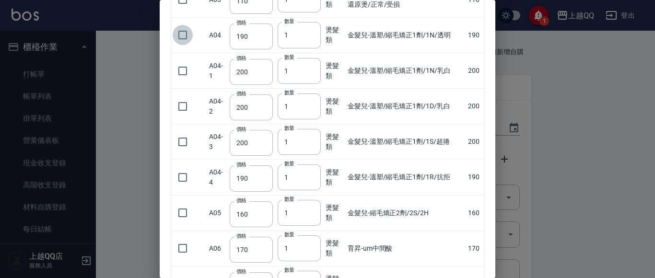
click at [184, 34] on input "checkbox" at bounding box center [183, 35] width 20 height 20
checkbox input "true"
click at [184, 213] on input "checkbox" at bounding box center [183, 213] width 20 height 20
checkbox input "true"
drag, startPoint x: 282, startPoint y: 33, endPoint x: 313, endPoint y: 39, distance: 31.7
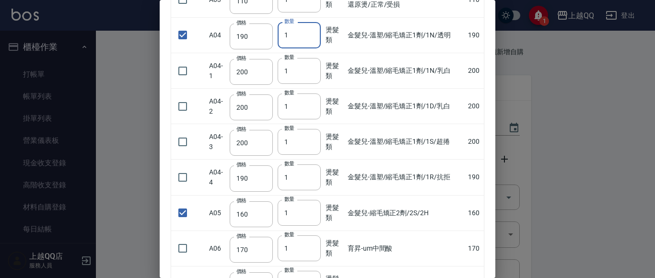
click at [313, 39] on input "1" at bounding box center [298, 35] width 43 height 26
type input "2"
drag, startPoint x: 283, startPoint y: 213, endPoint x: 296, endPoint y: 218, distance: 13.6
click at [297, 216] on input "1" at bounding box center [298, 213] width 43 height 26
type input "2"
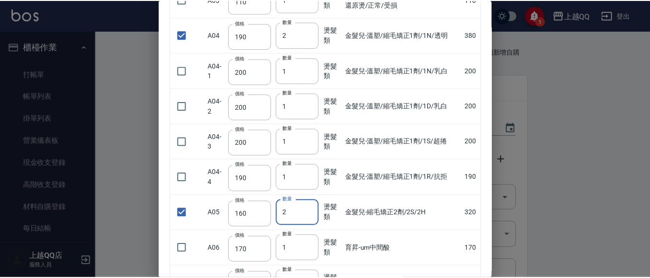
scroll to position [0, 0]
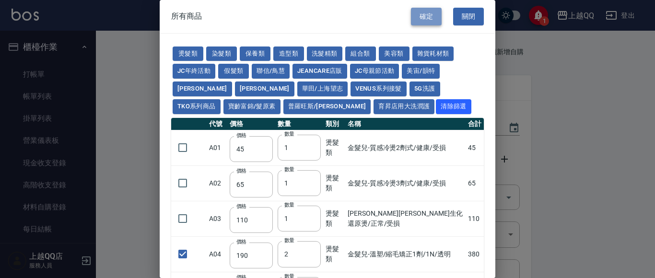
click at [418, 19] on button "確定" at bounding box center [426, 17] width 31 height 18
type input "[PERSON_NAME]染膏/100ml"
type input "120"
type input "28"
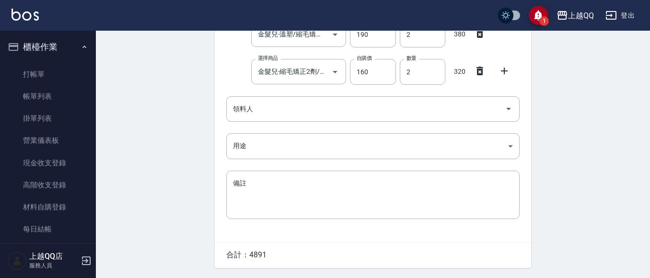
scroll to position [306, 0]
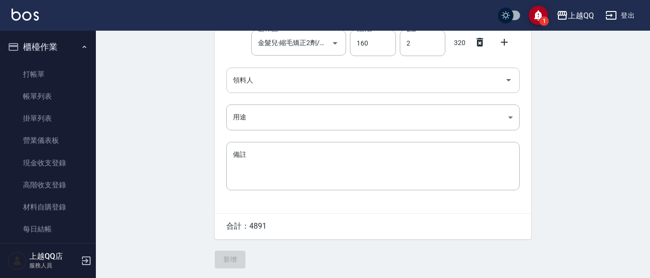
click at [250, 82] on div "領料人 領料人" at bounding box center [372, 80] width 293 height 25
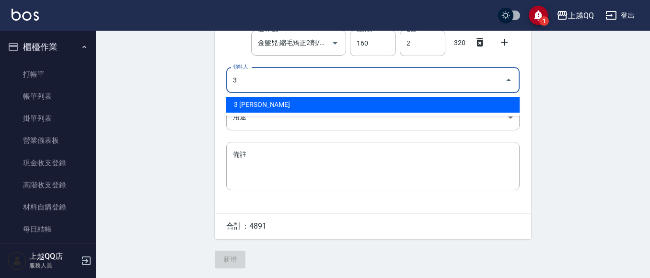
click at [255, 104] on li "3 [PERSON_NAME]" at bounding box center [372, 105] width 293 height 16
type input "3 [PERSON_NAME]"
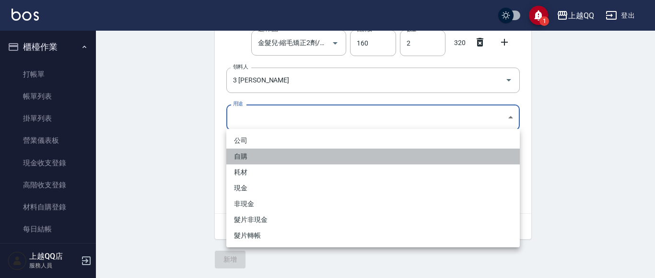
click at [260, 150] on li "自購" at bounding box center [372, 157] width 293 height 16
type input "自購"
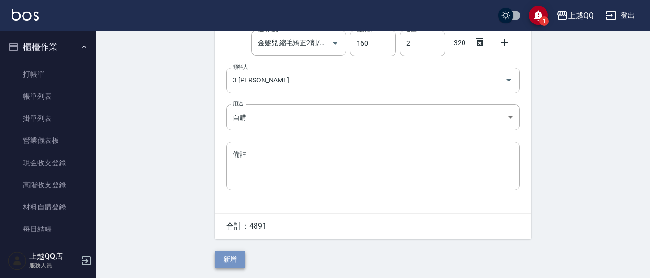
click at [226, 261] on button "新增" at bounding box center [230, 260] width 31 height 18
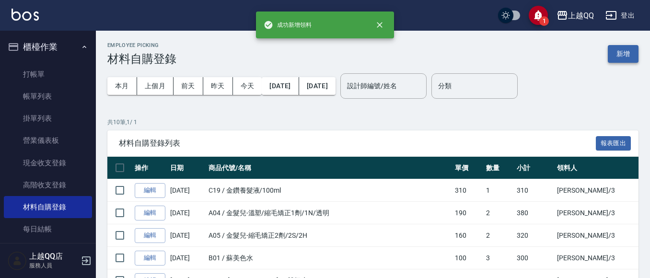
click at [621, 56] on button "新增" at bounding box center [623, 54] width 31 height 18
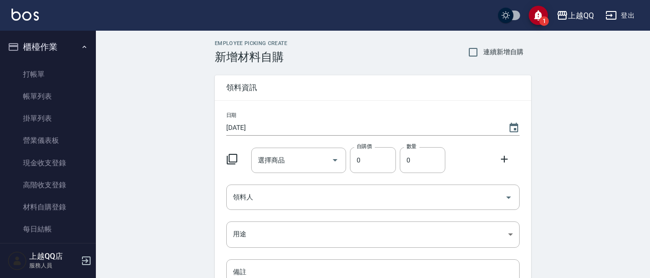
click at [231, 160] on icon at bounding box center [232, 159] width 12 height 12
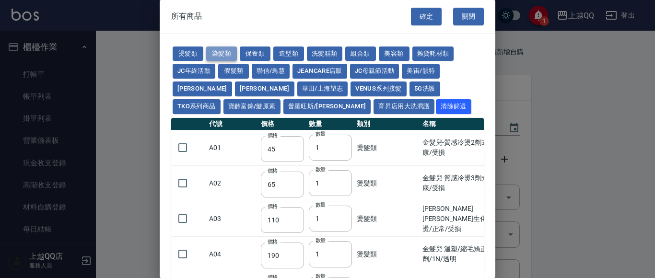
click at [221, 55] on button "染髮類" at bounding box center [221, 53] width 31 height 15
type input "100"
type input "120"
type input "70"
type input "63"
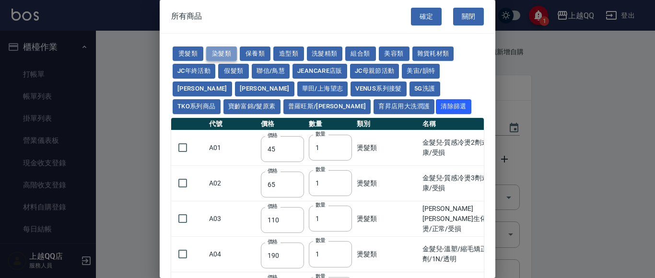
type input "105"
type input "420"
type input "110"
type input "90"
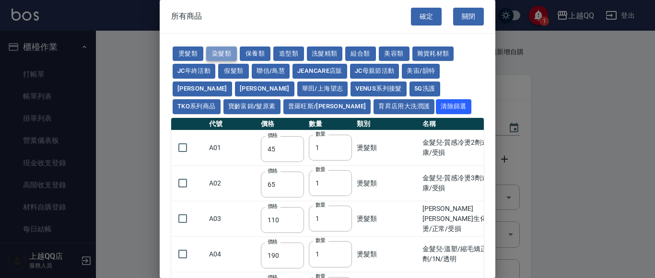
type input "120"
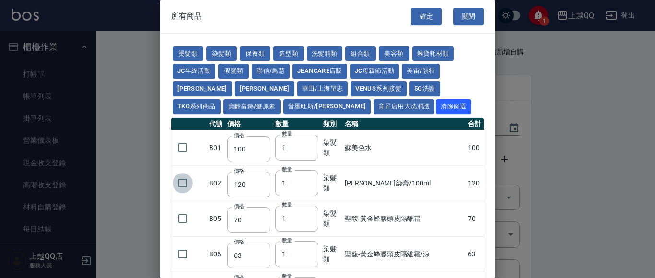
click at [184, 183] on input "checkbox" at bounding box center [183, 183] width 20 height 20
checkbox input "true"
drag, startPoint x: 280, startPoint y: 181, endPoint x: 293, endPoint y: 184, distance: 13.7
click at [293, 184] on input "1" at bounding box center [296, 183] width 43 height 26
type input "2"
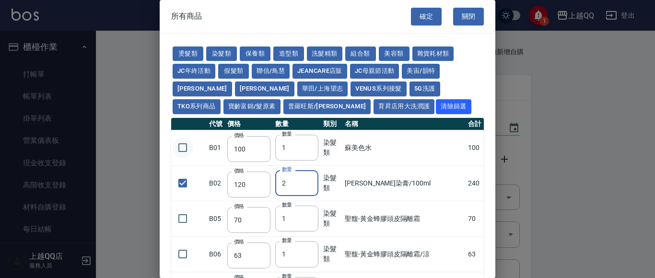
click at [179, 145] on input "checkbox" at bounding box center [183, 148] width 20 height 20
checkbox input "true"
drag, startPoint x: 282, startPoint y: 148, endPoint x: 296, endPoint y: 149, distance: 13.5
click at [296, 149] on input "1" at bounding box center [296, 148] width 43 height 26
type input "2"
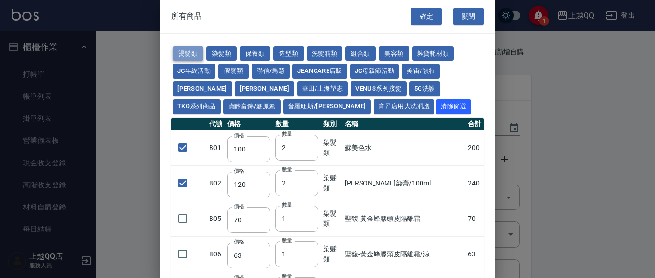
click at [187, 50] on button "燙髮類" at bounding box center [188, 53] width 31 height 15
checkbox input "false"
type input "45"
type input "1"
checkbox input "false"
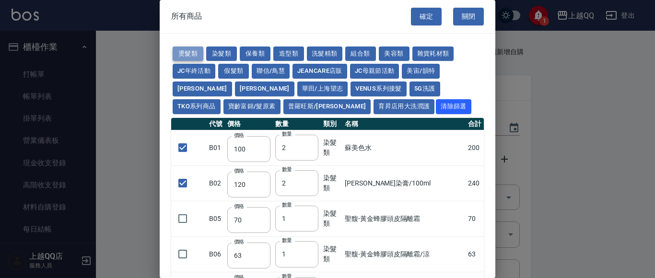
type input "65"
type input "1"
type input "110"
type input "190"
type input "200"
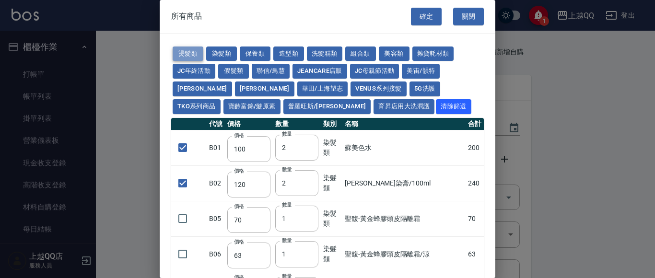
type input "200"
type input "190"
type input "160"
type input "170"
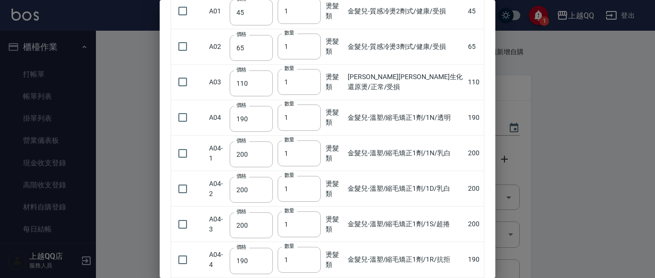
scroll to position [138, 0]
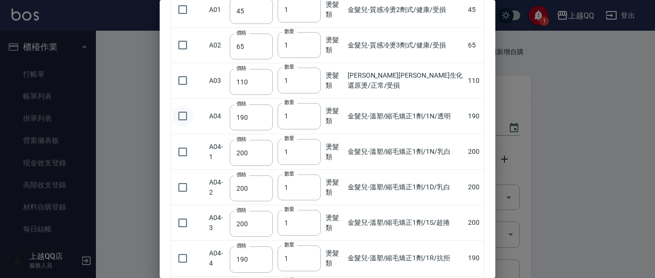
click at [182, 113] on input "checkbox" at bounding box center [183, 116] width 20 height 20
checkbox input "true"
drag, startPoint x: 288, startPoint y: 114, endPoint x: 298, endPoint y: 116, distance: 10.0
click at [298, 115] on input "1" at bounding box center [298, 116] width 43 height 26
type input "5"
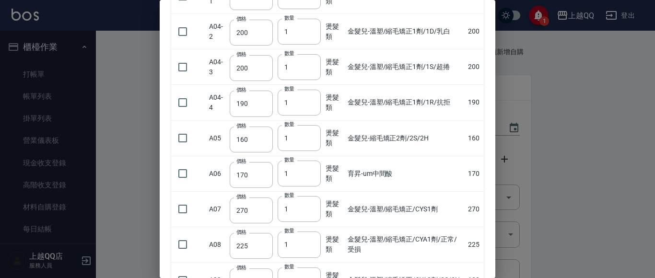
scroll to position [298, 0]
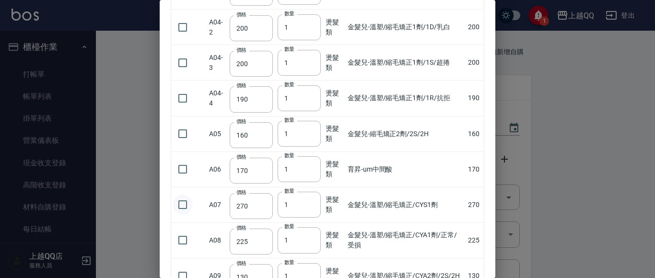
click at [181, 205] on input "checkbox" at bounding box center [183, 205] width 20 height 20
checkbox input "true"
click at [185, 134] on input "checkbox" at bounding box center [183, 134] width 20 height 20
checkbox input "true"
drag, startPoint x: 282, startPoint y: 135, endPoint x: 309, endPoint y: 134, distance: 27.3
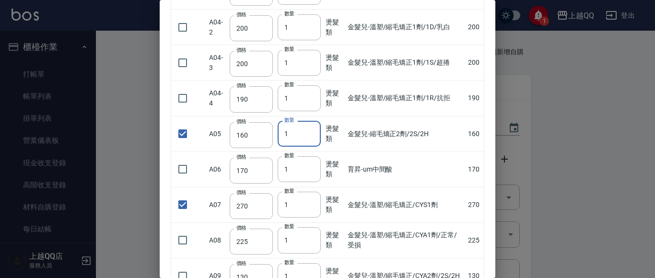
click at [309, 134] on input "1" at bounding box center [298, 134] width 43 height 26
type input "8"
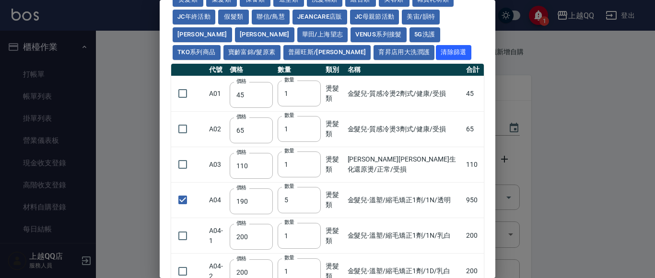
scroll to position [0, 0]
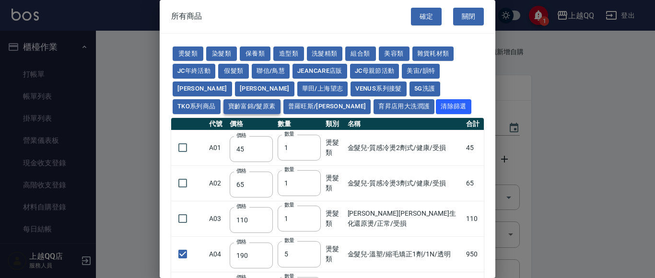
click at [280, 99] on button "寶齡富錦/髮原素" at bounding box center [251, 106] width 57 height 15
type input "319"
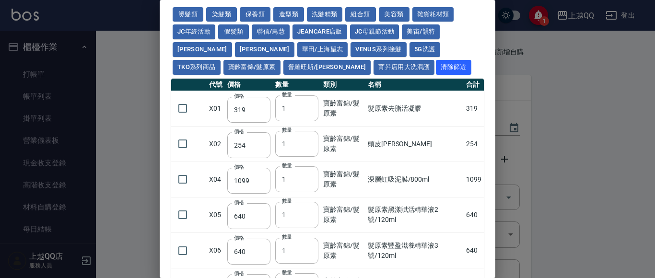
scroll to position [59, 0]
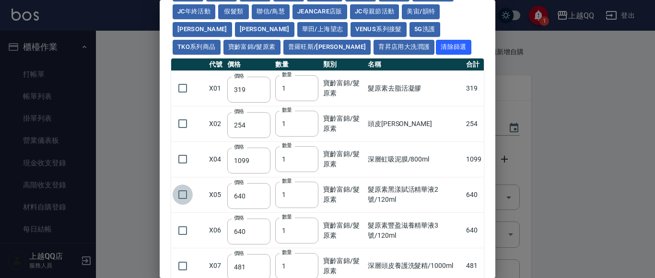
click at [184, 193] on input "checkbox" at bounding box center [183, 194] width 20 height 20
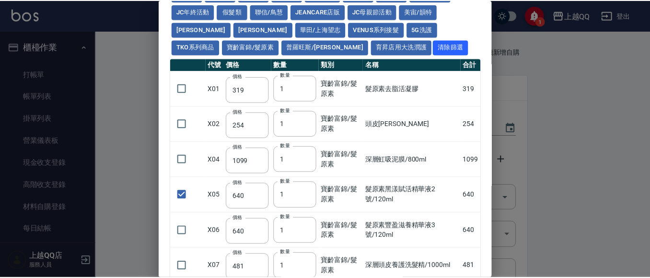
scroll to position [0, 0]
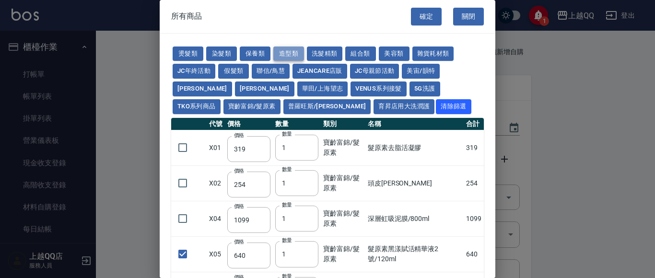
click at [277, 55] on button "造型類" at bounding box center [288, 53] width 31 height 15
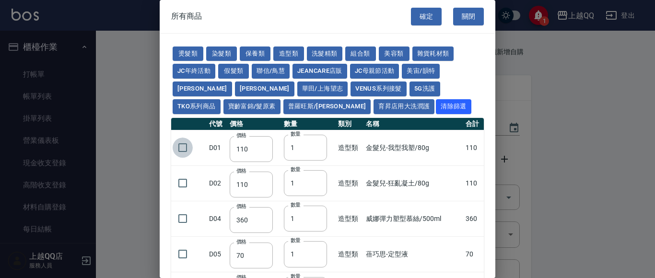
click at [183, 146] on input "checkbox" at bounding box center [183, 148] width 20 height 20
click at [426, 15] on button "確定" at bounding box center [426, 17] width 31 height 18
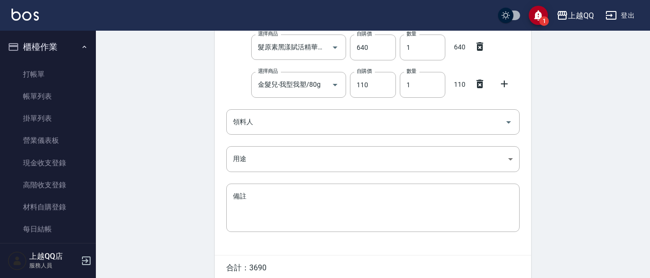
scroll to position [343, 0]
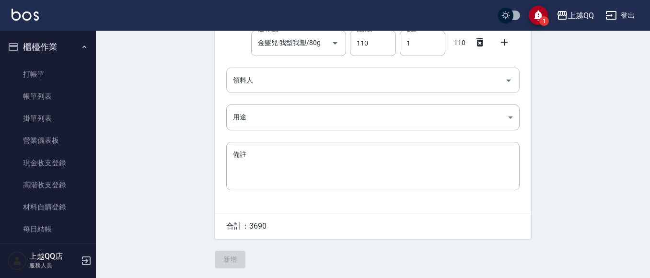
click at [276, 84] on input "領料人" at bounding box center [365, 80] width 270 height 17
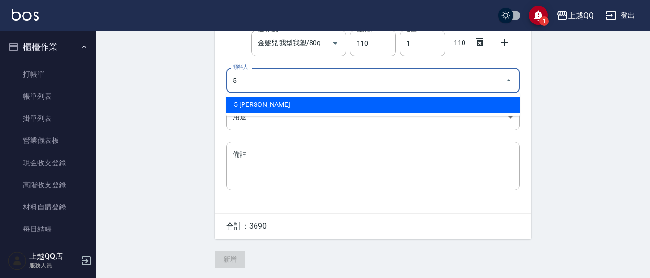
click at [247, 98] on li "5 [PERSON_NAME]" at bounding box center [372, 105] width 293 height 16
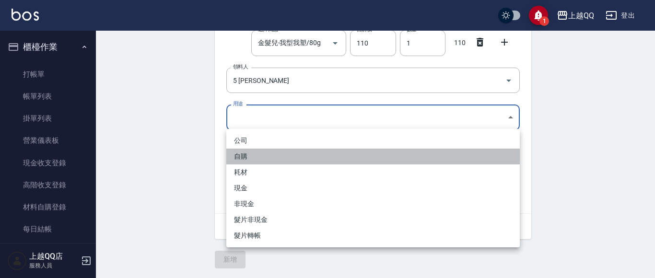
click at [258, 155] on li "自購" at bounding box center [372, 157] width 293 height 16
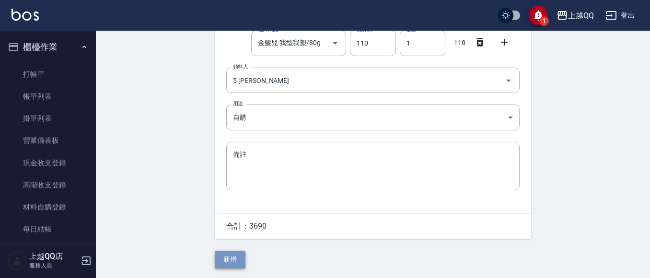
click at [220, 257] on button "新增" at bounding box center [230, 260] width 31 height 18
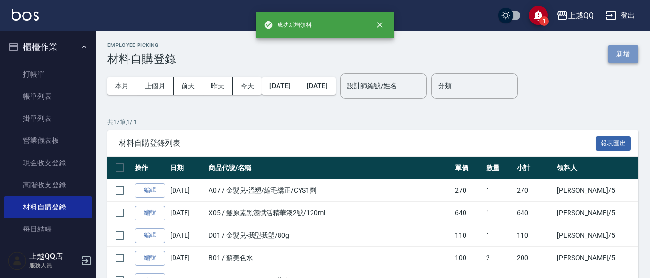
click at [634, 53] on button "新增" at bounding box center [623, 54] width 31 height 18
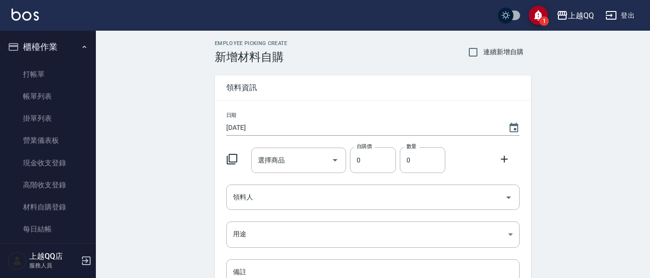
click at [234, 157] on icon at bounding box center [232, 159] width 12 height 12
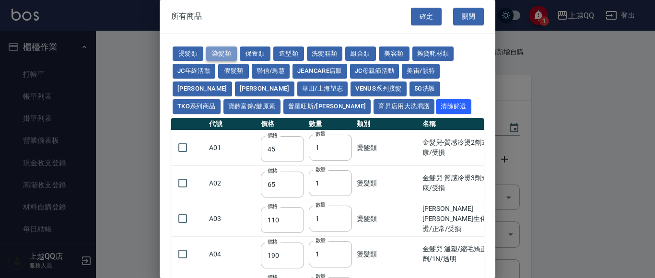
click at [223, 54] on button "染髮類" at bounding box center [221, 53] width 31 height 15
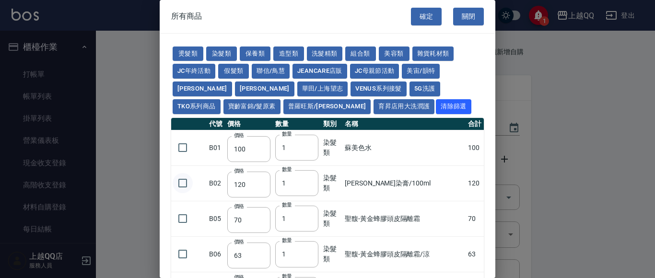
click at [180, 182] on input "checkbox" at bounding box center [183, 183] width 20 height 20
drag, startPoint x: 278, startPoint y: 185, endPoint x: 293, endPoint y: 186, distance: 15.4
click at [293, 186] on input "1" at bounding box center [296, 183] width 43 height 26
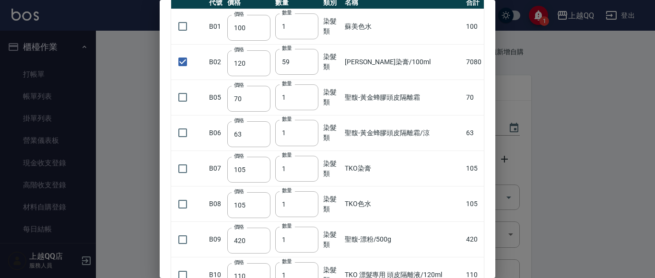
scroll to position [267, 0]
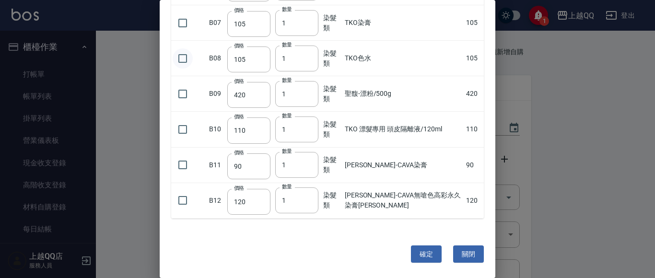
click at [184, 60] on input "checkbox" at bounding box center [183, 58] width 20 height 20
drag, startPoint x: 282, startPoint y: 59, endPoint x: 292, endPoint y: 60, distance: 10.6
click at [292, 60] on input "1" at bounding box center [296, 59] width 43 height 26
click at [183, 166] on input "checkbox" at bounding box center [183, 165] width 20 height 20
click at [182, 204] on input "checkbox" at bounding box center [183, 200] width 20 height 20
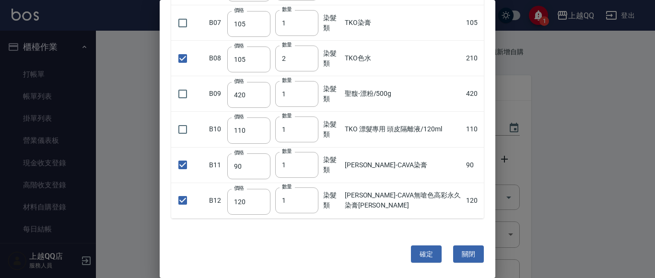
scroll to position [0, 0]
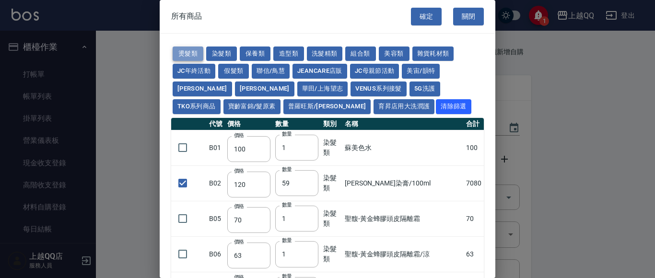
click at [188, 51] on button "燙髮類" at bounding box center [188, 53] width 31 height 15
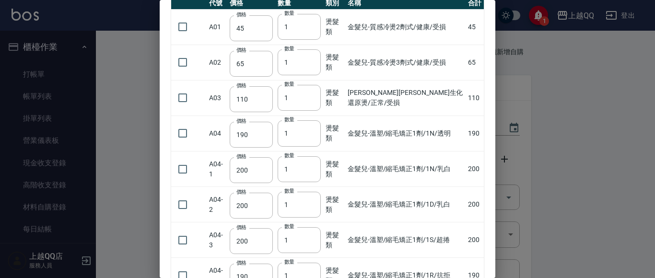
scroll to position [168, 0]
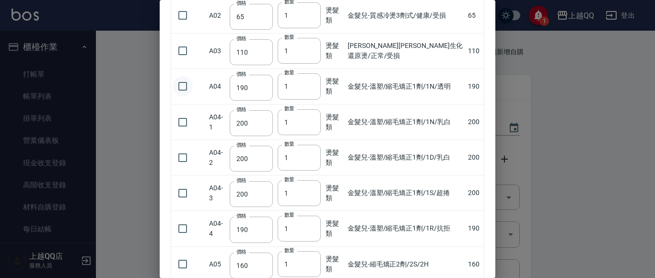
click at [184, 83] on input "checkbox" at bounding box center [183, 86] width 20 height 20
drag, startPoint x: 285, startPoint y: 86, endPoint x: 298, endPoint y: 86, distance: 13.4
click at [297, 86] on input "1" at bounding box center [298, 86] width 43 height 26
click at [184, 263] on input "checkbox" at bounding box center [183, 264] width 20 height 20
drag, startPoint x: 285, startPoint y: 265, endPoint x: 302, endPoint y: 265, distance: 17.3
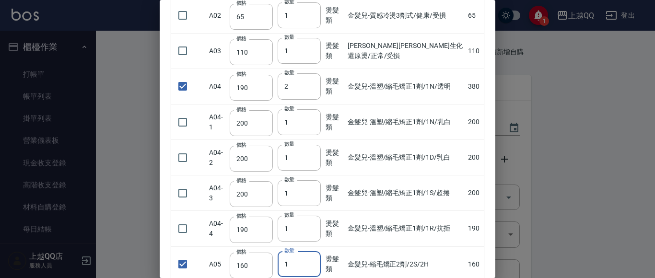
click at [302, 265] on input "1" at bounding box center [298, 264] width 43 height 26
drag, startPoint x: 495, startPoint y: 101, endPoint x: 500, endPoint y: -12, distance: 112.7
click at [500, 0] on html "1 上越QQ 登出 櫃檯作業 打帳單 帳單列表 掛單列表 營業儀表板 現金收支登錄 高階收支登錄 材料自購登錄 每日結帳 排班表 現場電腦打卡 預約管理 預約…" at bounding box center [327, 197] width 655 height 395
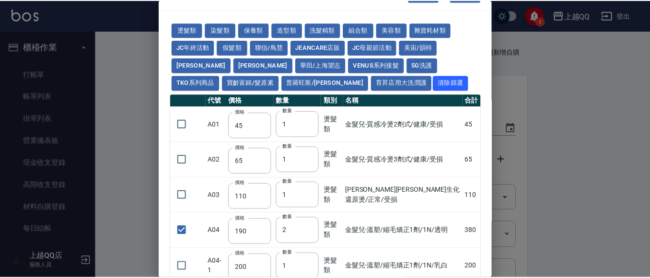
scroll to position [0, 0]
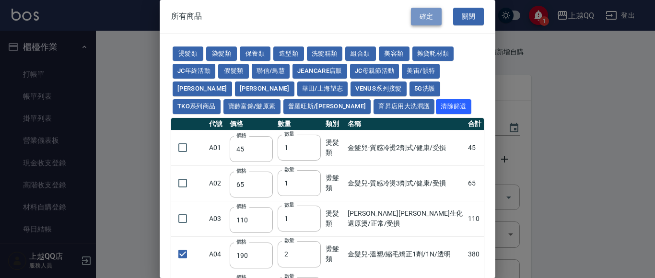
click at [420, 20] on button "確定" at bounding box center [426, 17] width 31 height 18
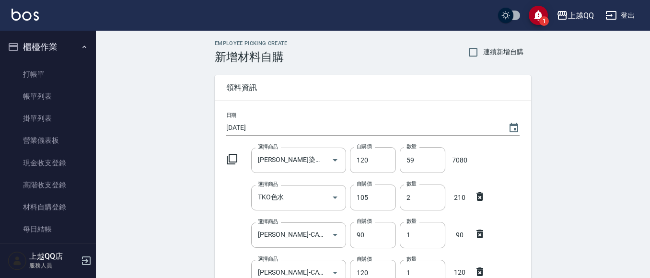
click at [231, 158] on icon at bounding box center [232, 159] width 12 height 12
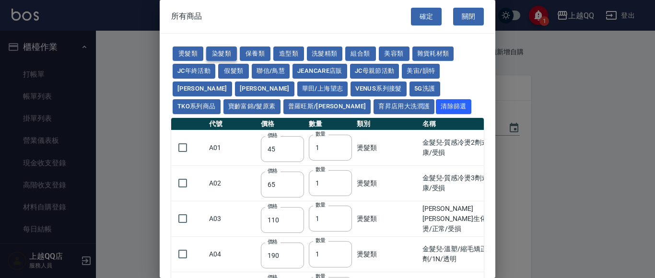
click at [224, 50] on button "染髮類" at bounding box center [221, 53] width 31 height 15
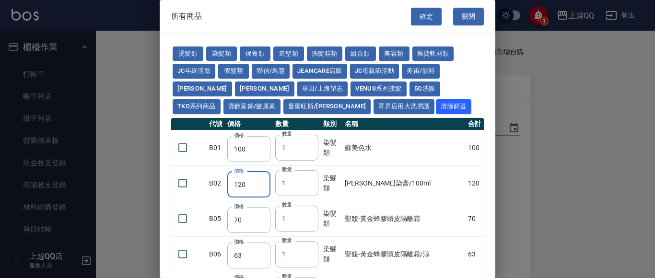
drag, startPoint x: 235, startPoint y: 184, endPoint x: 264, endPoint y: 184, distance: 28.3
click at [264, 184] on input "120" at bounding box center [248, 185] width 43 height 26
click at [179, 182] on input "checkbox" at bounding box center [183, 183] width 20 height 20
click at [420, 11] on button "確定" at bounding box center [426, 17] width 31 height 18
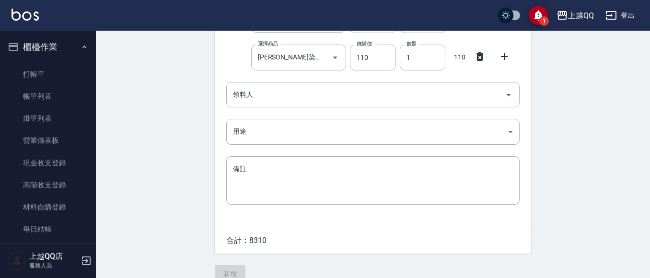
scroll to position [343, 0]
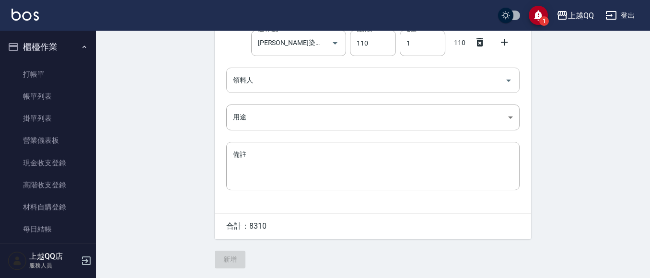
click at [271, 85] on input "領料人" at bounding box center [365, 80] width 270 height 17
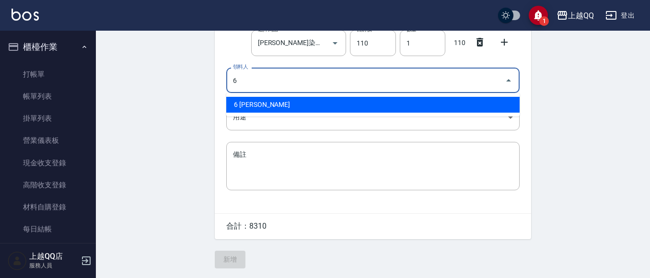
click at [253, 103] on li "6 [PERSON_NAME]" at bounding box center [372, 105] width 293 height 16
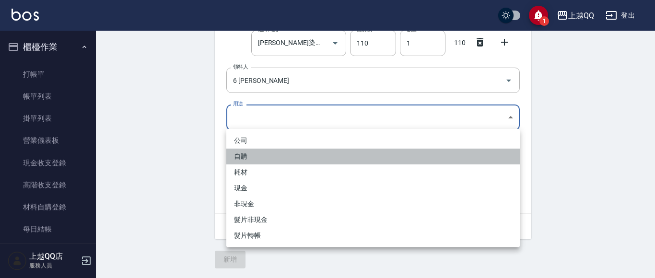
click at [254, 159] on li "自購" at bounding box center [372, 157] width 293 height 16
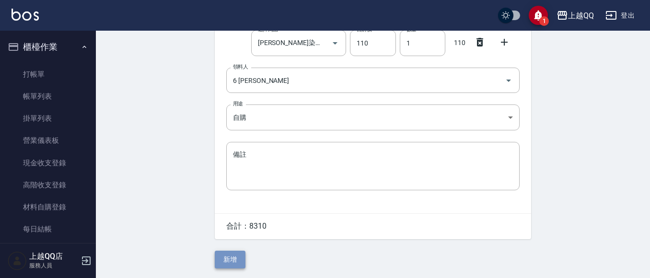
click at [223, 259] on button "新增" at bounding box center [230, 260] width 31 height 18
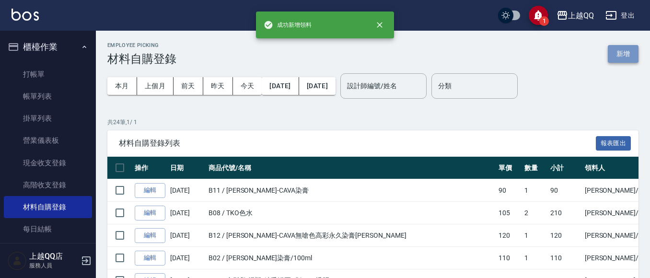
click at [630, 49] on button "新增" at bounding box center [623, 54] width 31 height 18
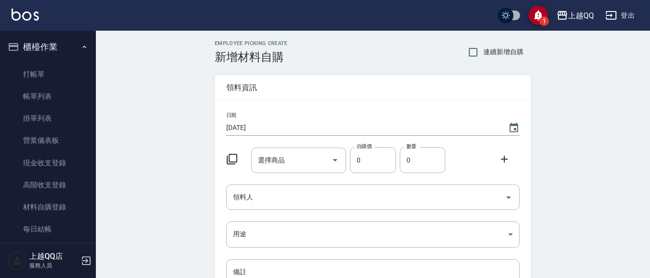
click at [229, 156] on icon at bounding box center [232, 159] width 11 height 11
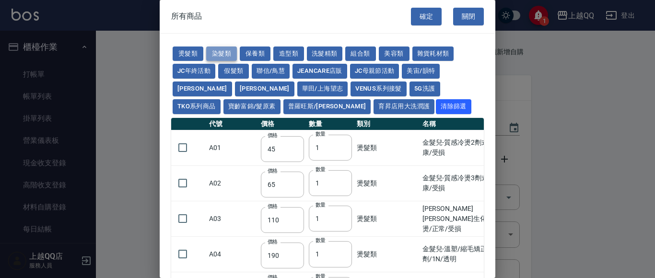
click at [210, 56] on button "染髮類" at bounding box center [221, 53] width 31 height 15
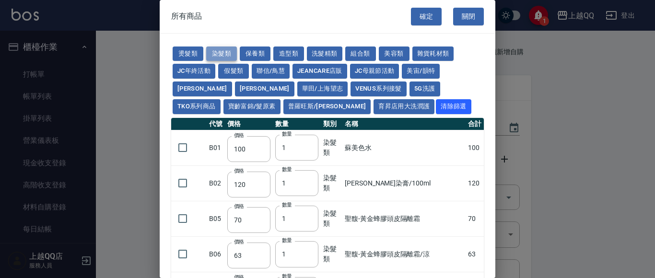
click at [220, 51] on button "染髮類" at bounding box center [221, 53] width 31 height 15
click at [183, 184] on input "checkbox" at bounding box center [183, 183] width 20 height 20
click at [182, 146] on input "checkbox" at bounding box center [183, 148] width 20 height 20
drag, startPoint x: 277, startPoint y: 187, endPoint x: 290, endPoint y: 185, distance: 13.1
click at [290, 185] on input "1" at bounding box center [296, 183] width 43 height 26
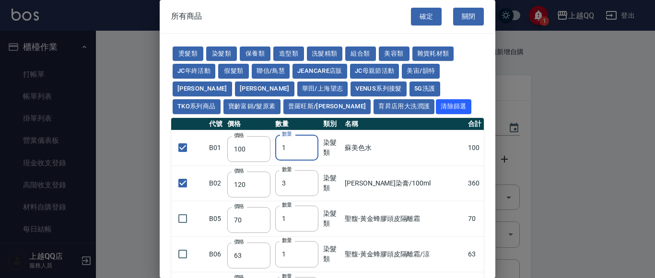
drag, startPoint x: 282, startPoint y: 147, endPoint x: 299, endPoint y: 149, distance: 16.9
click at [299, 149] on input "1" at bounding box center [296, 148] width 43 height 26
drag, startPoint x: 279, startPoint y: 178, endPoint x: 305, endPoint y: 184, distance: 26.3
click at [305, 184] on input "3" at bounding box center [296, 183] width 43 height 26
click at [193, 54] on button "燙髮類" at bounding box center [188, 53] width 31 height 15
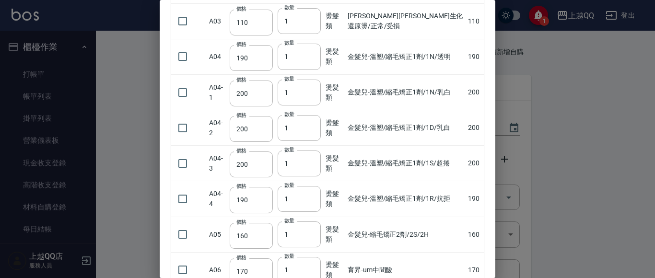
scroll to position [112, 0]
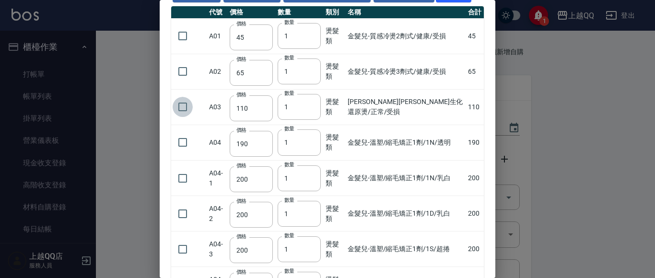
click at [184, 104] on input "checkbox" at bounding box center [183, 107] width 20 height 20
drag, startPoint x: 285, startPoint y: 108, endPoint x: 310, endPoint y: 108, distance: 24.9
click at [310, 108] on input "1" at bounding box center [298, 107] width 43 height 26
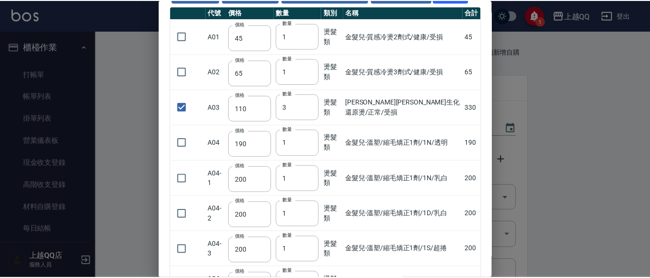
scroll to position [0, 0]
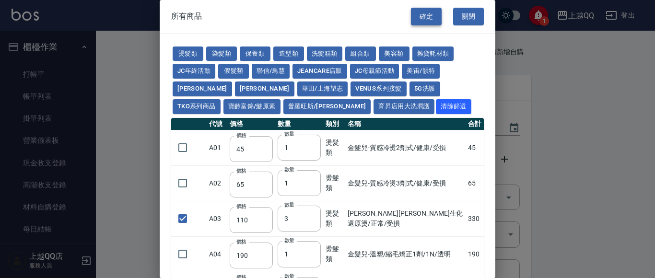
click at [419, 11] on button "確定" at bounding box center [426, 17] width 31 height 18
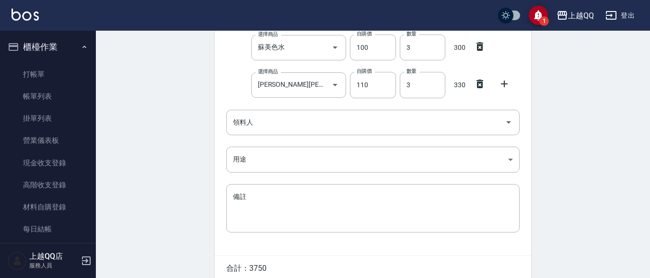
scroll to position [193, 0]
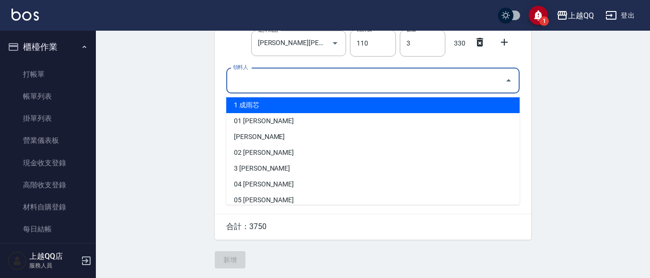
click at [257, 80] on input "領料人" at bounding box center [365, 80] width 270 height 17
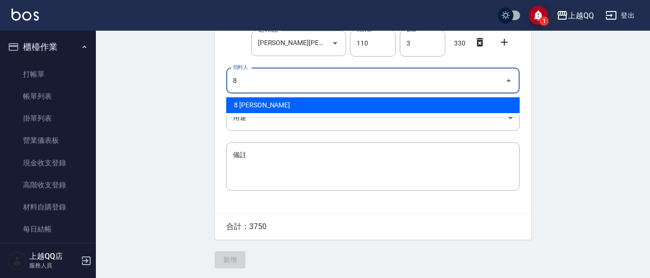
click at [248, 104] on li "8 [PERSON_NAME]" at bounding box center [372, 105] width 293 height 16
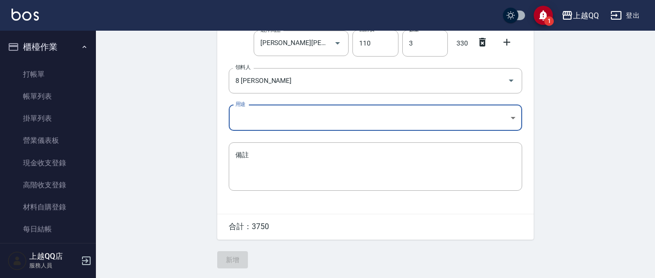
click at [250, 114] on body "1 上越QQ 登出 櫃檯作業 打帳單 帳單列表 掛單列表 營業儀表板 現金收支登錄 高階收支登錄 材料自購登錄 每日結帳 排班表 現場電腦打卡 預約管理 預約…" at bounding box center [327, 43] width 655 height 470
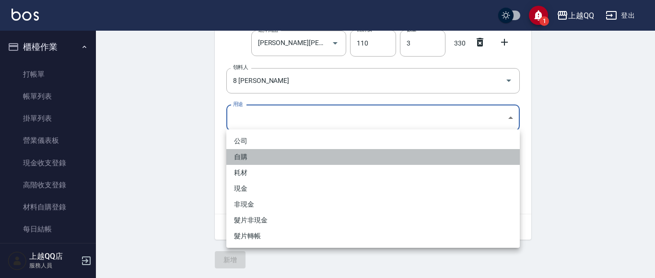
click at [257, 150] on li "自購" at bounding box center [372, 157] width 293 height 16
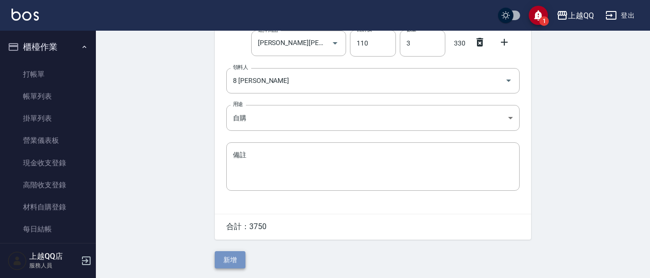
click at [240, 260] on button "新增" at bounding box center [230, 260] width 31 height 18
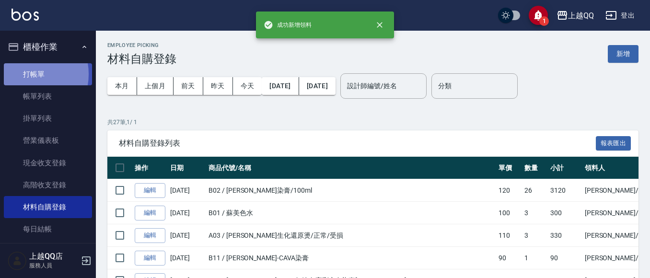
click at [26, 74] on link "打帳單" at bounding box center [48, 74] width 88 height 22
